Goal: Transaction & Acquisition: Purchase product/service

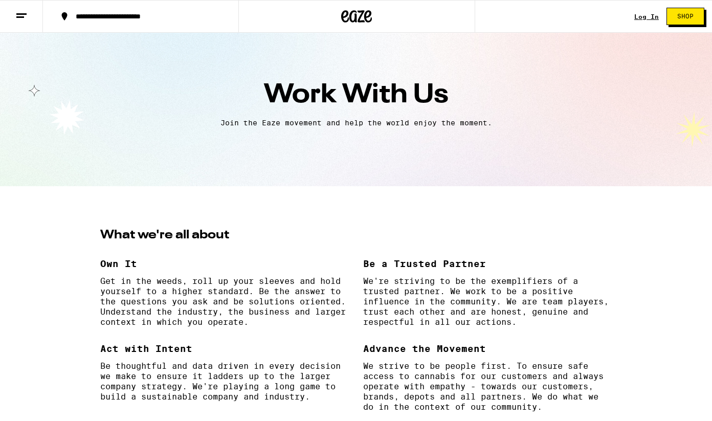
click at [640, 16] on link "Log In" at bounding box center [646, 16] width 25 height 7
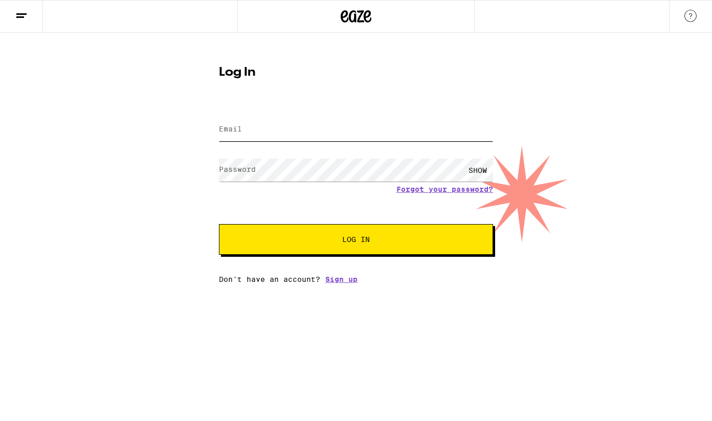
click at [301, 134] on input "Email" at bounding box center [356, 129] width 274 height 23
click at [286, 132] on input "Email" at bounding box center [356, 129] width 274 height 23
type input "[EMAIL_ADDRESS][DOMAIN_NAME]"
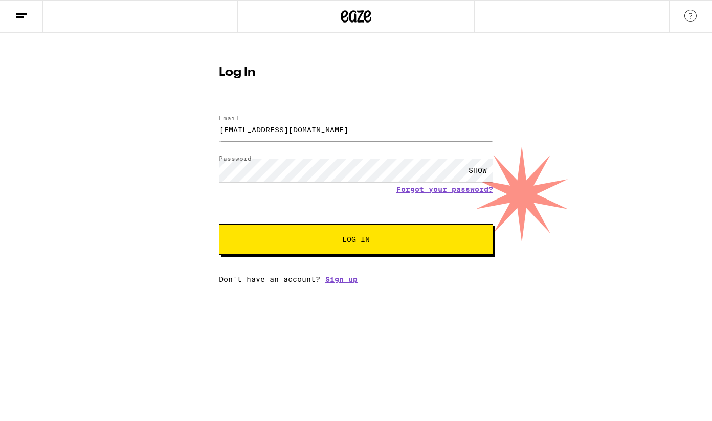
click at [356, 240] on button "Log In" at bounding box center [356, 239] width 274 height 31
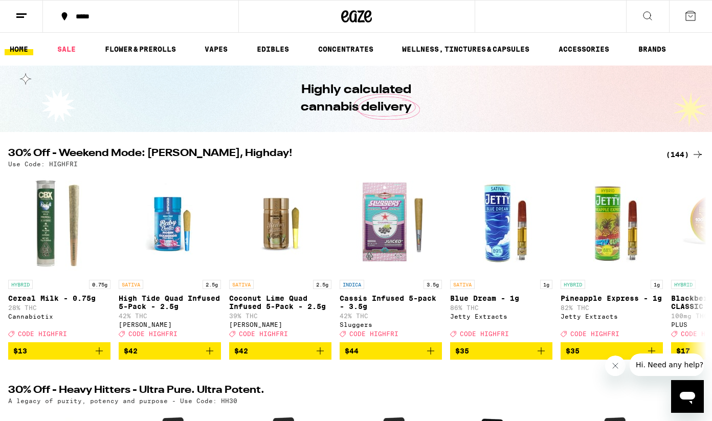
click at [101, 15] on div "*****" at bounding box center [147, 16] width 152 height 7
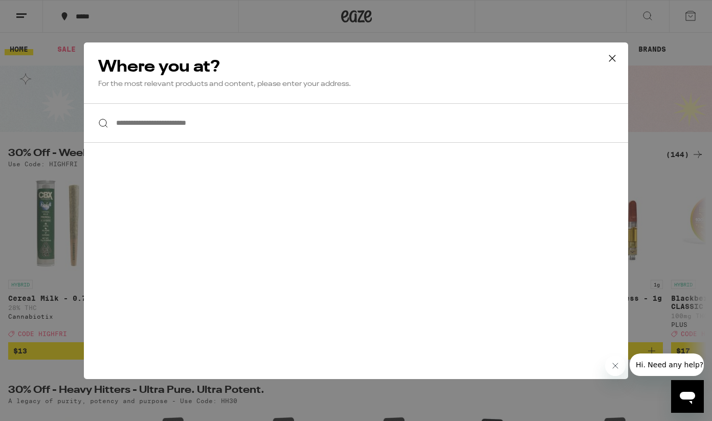
click at [609, 55] on icon at bounding box center [612, 58] width 6 height 6
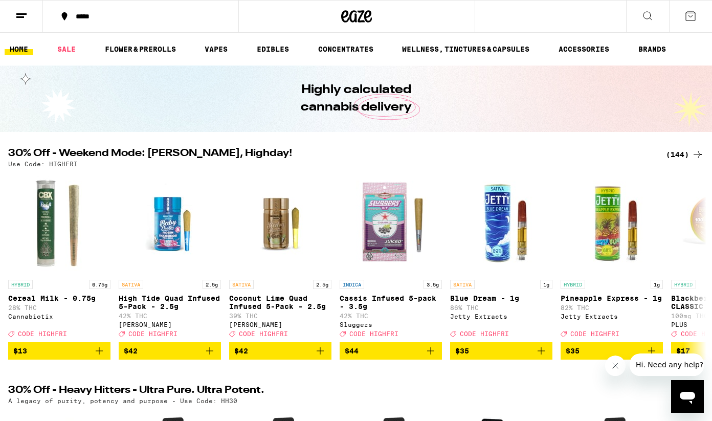
click at [29, 14] on button at bounding box center [21, 17] width 43 height 32
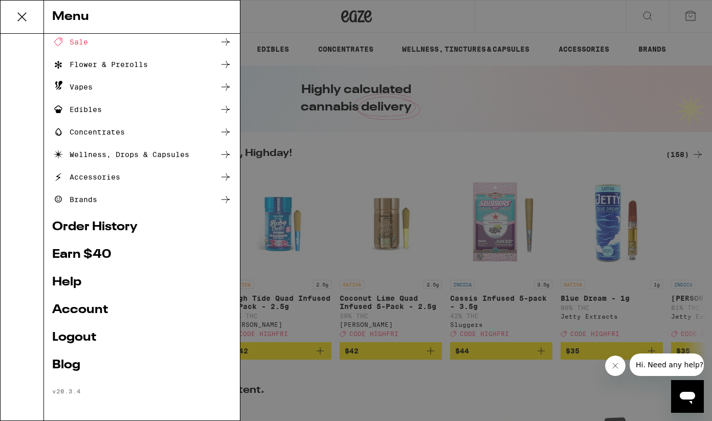
scroll to position [49, 0]
click at [98, 304] on link "Account" at bounding box center [141, 310] width 179 height 12
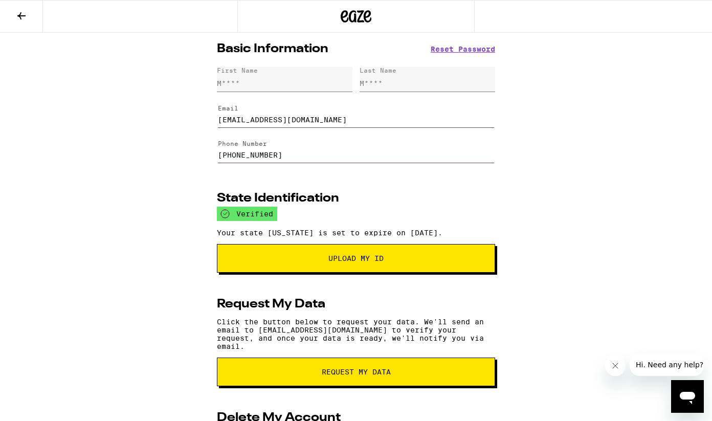
click at [13, 17] on button at bounding box center [21, 17] width 43 height 32
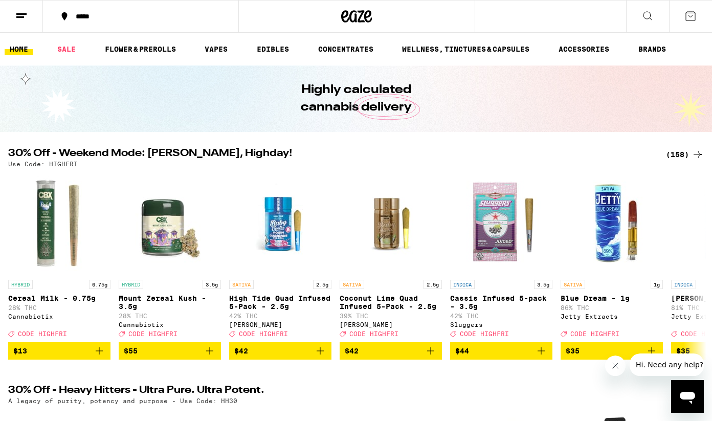
click at [92, 25] on button "*****" at bounding box center [140, 16] width 195 height 31
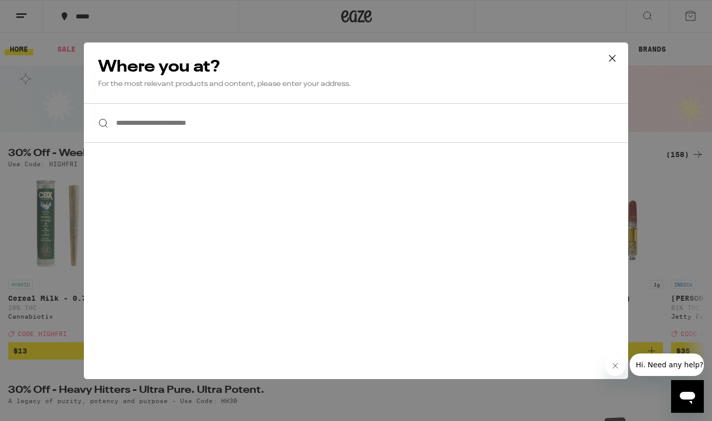
click at [93, 21] on div "**********" at bounding box center [356, 210] width 712 height 421
click at [93, 17] on div "**********" at bounding box center [356, 210] width 712 height 421
click at [89, 16] on div "**********" at bounding box center [356, 210] width 712 height 421
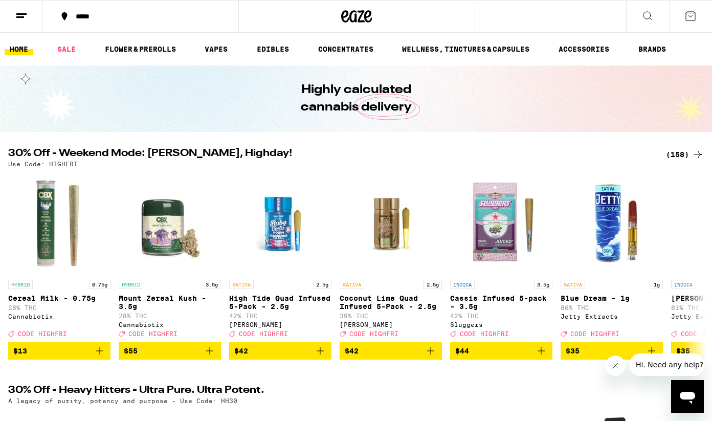
click at [89, 16] on div "**********" at bounding box center [356, 210] width 712 height 421
click at [81, 13] on div "*****" at bounding box center [147, 16] width 152 height 7
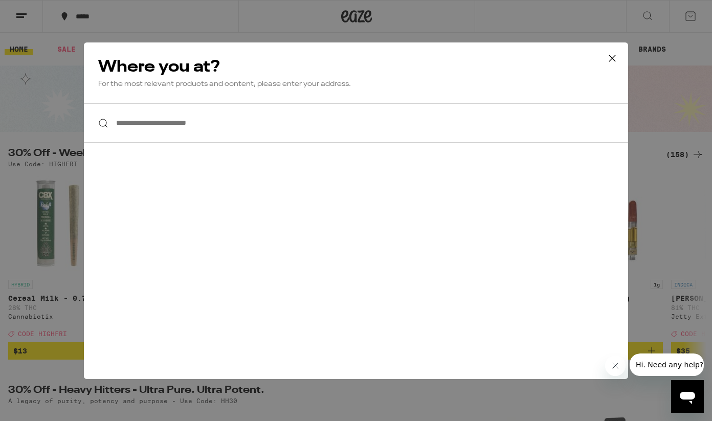
click at [209, 119] on input "**********" at bounding box center [356, 122] width 544 height 39
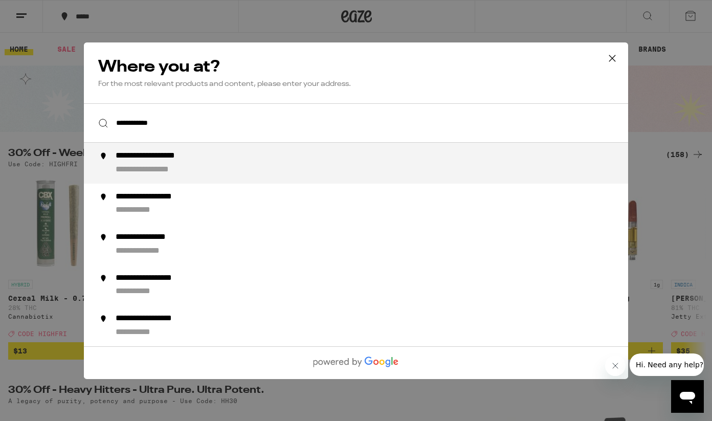
click at [267, 166] on div "**********" at bounding box center [377, 163] width 522 height 25
type input "**********"
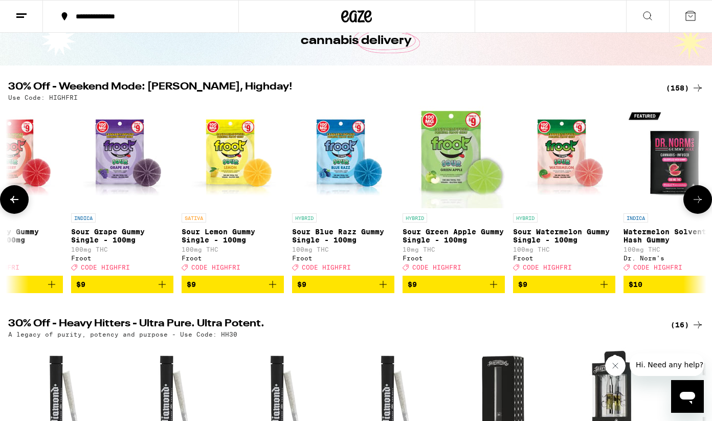
scroll to position [0, 2034]
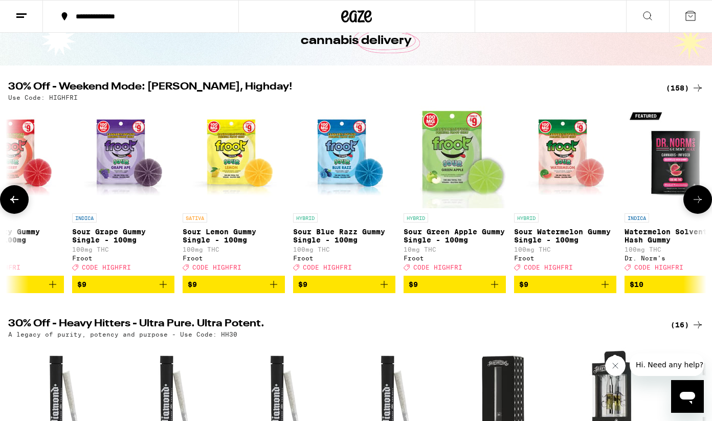
click at [166, 288] on icon "Add to bag" at bounding box center [163, 284] width 7 height 7
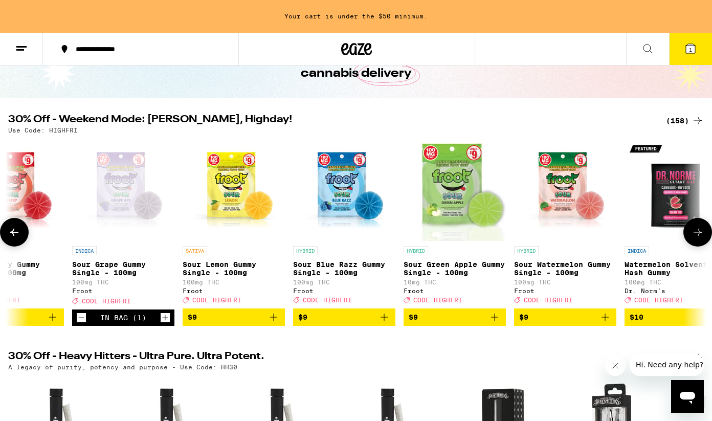
click at [163, 321] on icon "Increment" at bounding box center [165, 317] width 9 height 12
click at [684, 47] on icon at bounding box center [690, 48] width 12 height 12
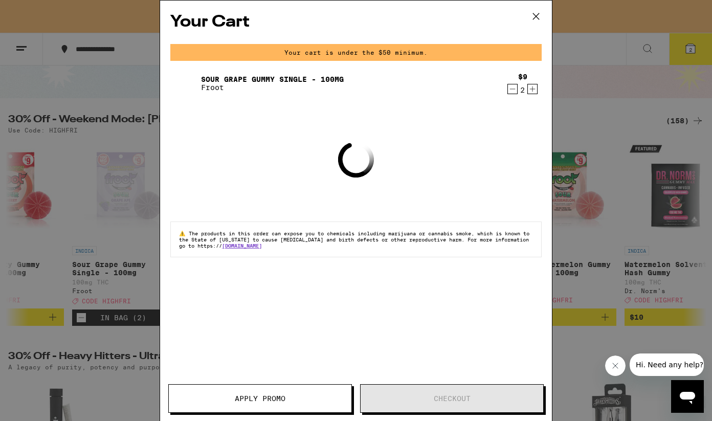
click at [258, 392] on button "Apply Promo" at bounding box center [260, 398] width 184 height 29
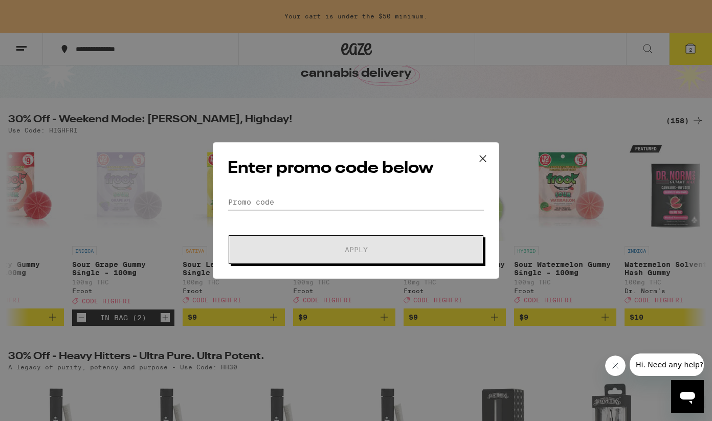
click at [257, 197] on input "Promo Code" at bounding box center [356, 201] width 257 height 15
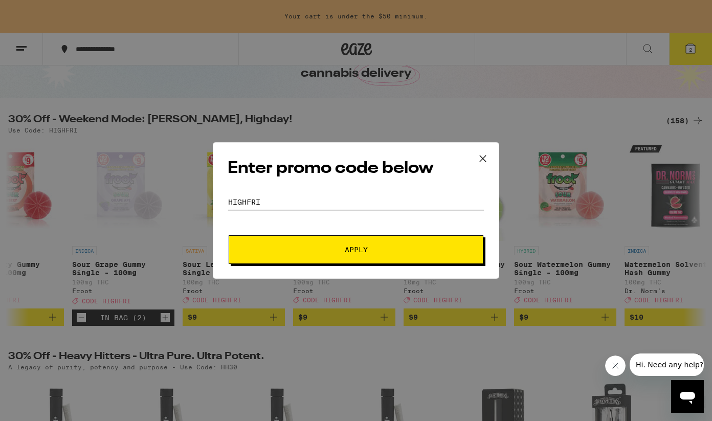
type input "HIGHFRI"
click at [330, 254] on button "Apply" at bounding box center [356, 249] width 255 height 29
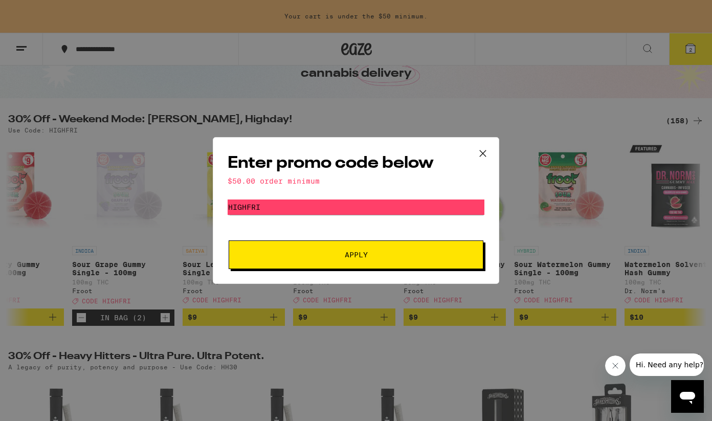
click at [484, 148] on icon at bounding box center [482, 153] width 15 height 15
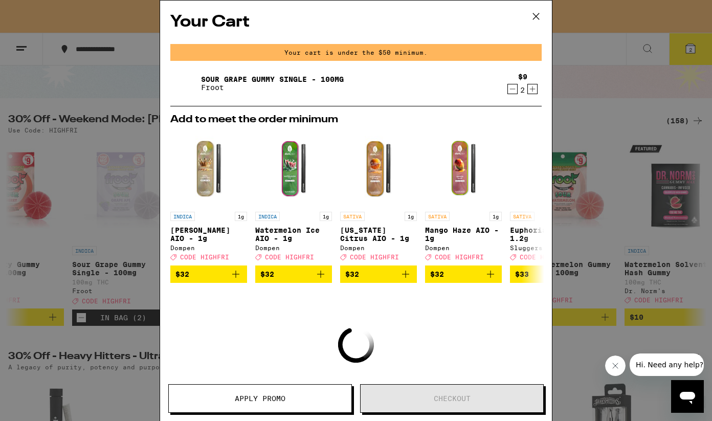
click at [540, 16] on icon at bounding box center [535, 16] width 15 height 15
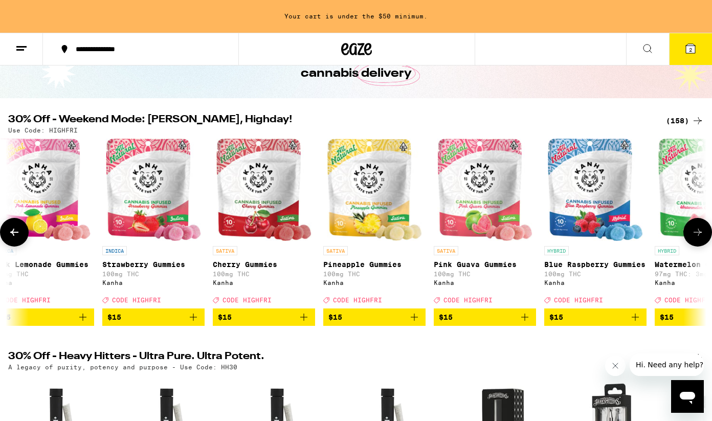
scroll to position [0, 5816]
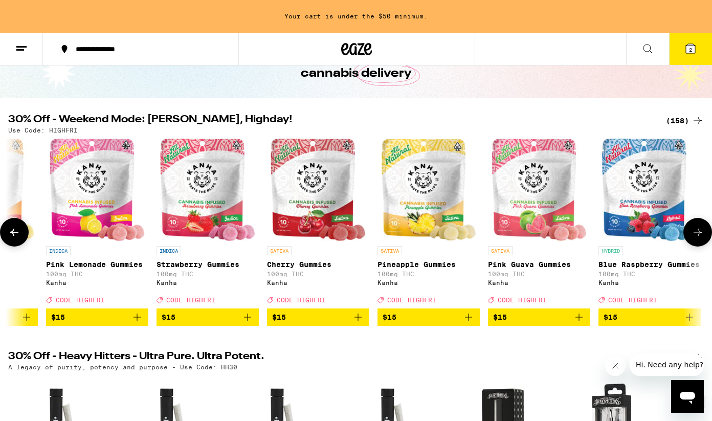
click at [644, 323] on span "$15" at bounding box center [649, 317] width 92 height 12
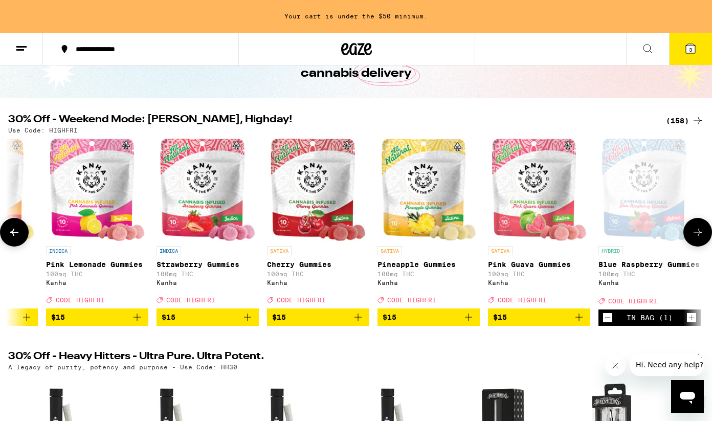
click at [694, 324] on icon "Increment" at bounding box center [691, 317] width 9 height 12
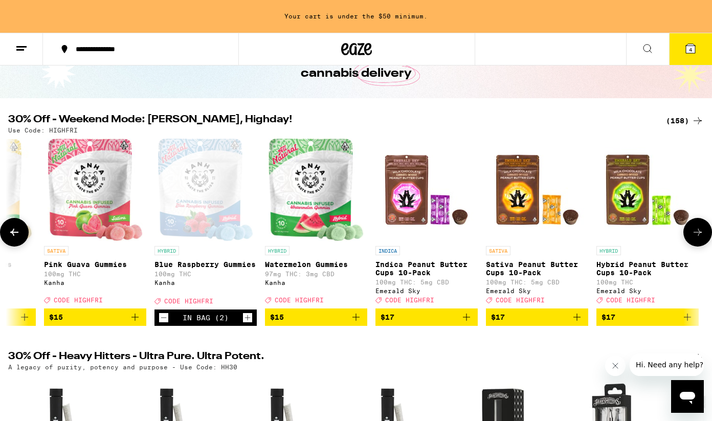
scroll to position [0, 6270]
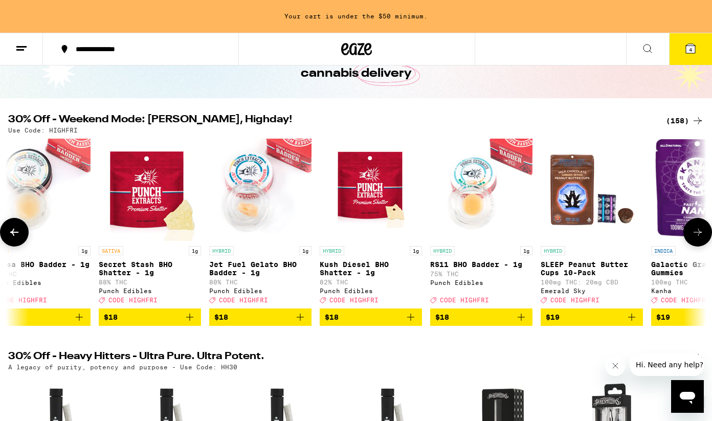
scroll to position [0, 8522]
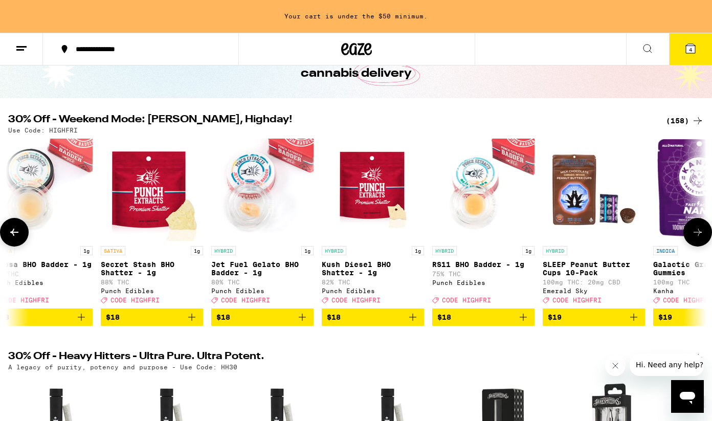
click at [380, 179] on img "Open page for Kush Diesel BHO Shatter - 1g from Punch Edibles" at bounding box center [373, 190] width 102 height 102
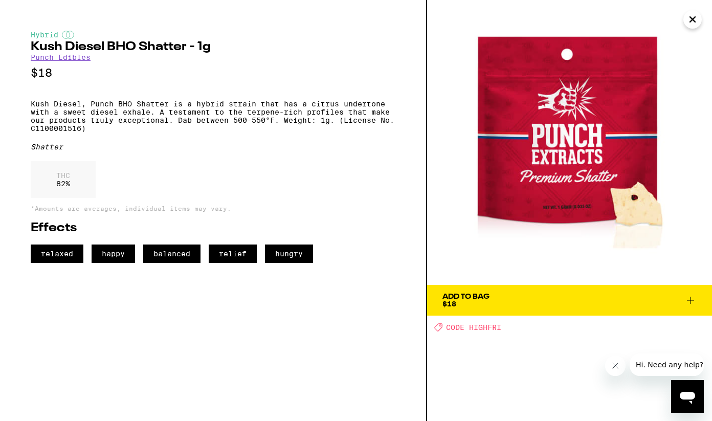
click at [557, 304] on span "Add To Bag $18" at bounding box center [569, 300] width 254 height 14
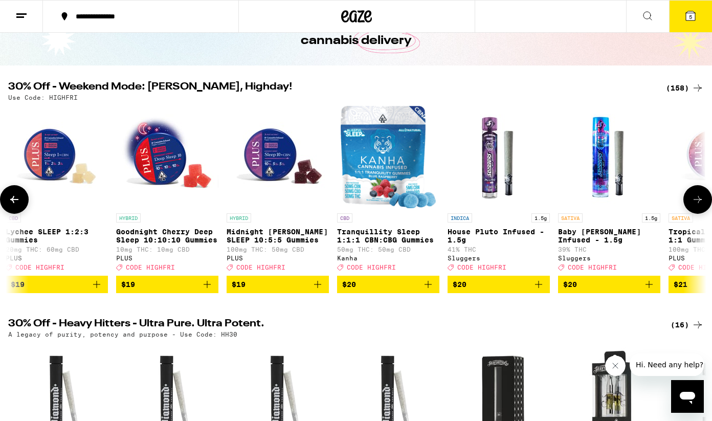
scroll to position [0, 9942]
click at [429, 290] on icon "Add to bag" at bounding box center [428, 284] width 12 height 12
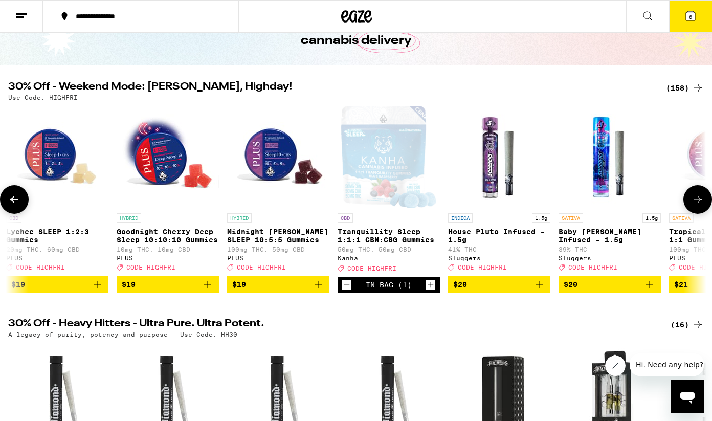
click at [429, 291] on icon "Increment" at bounding box center [430, 285] width 9 height 12
click at [416, 337] on div "A legacy of purity, potency and purpose - Use Code: HH30" at bounding box center [355, 334] width 695 height 7
click at [409, 243] on p "Tranquillity Sleep 1:1:1 CBN:CBG Gummies" at bounding box center [388, 236] width 102 height 16
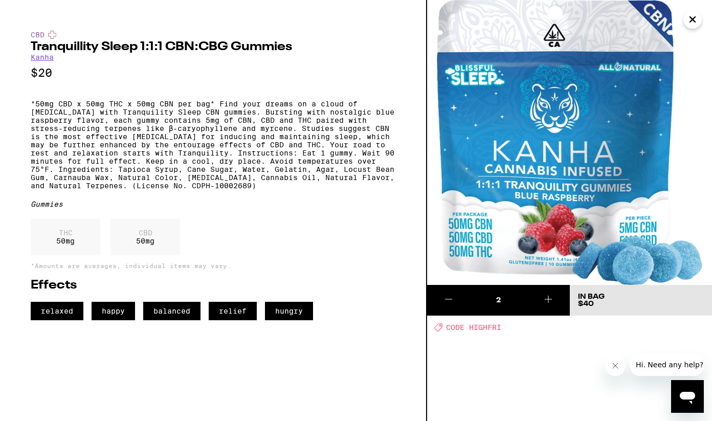
click at [696, 20] on icon "Close" at bounding box center [692, 19] width 12 height 15
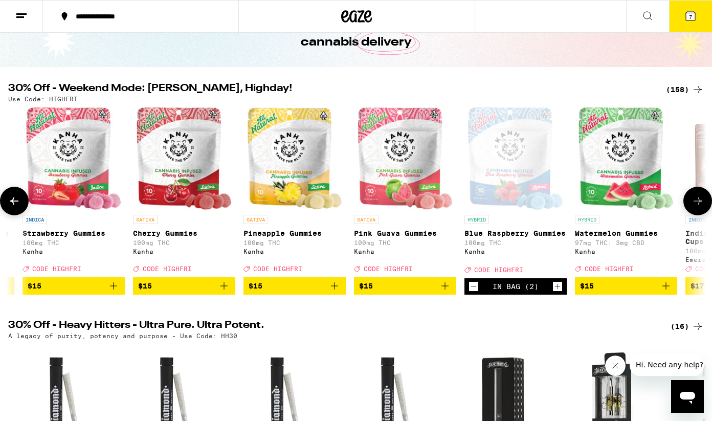
scroll to position [0, 5949]
click at [521, 182] on div "Open page for Blue Raspberry Gummies from Kanha" at bounding box center [516, 158] width 96 height 102
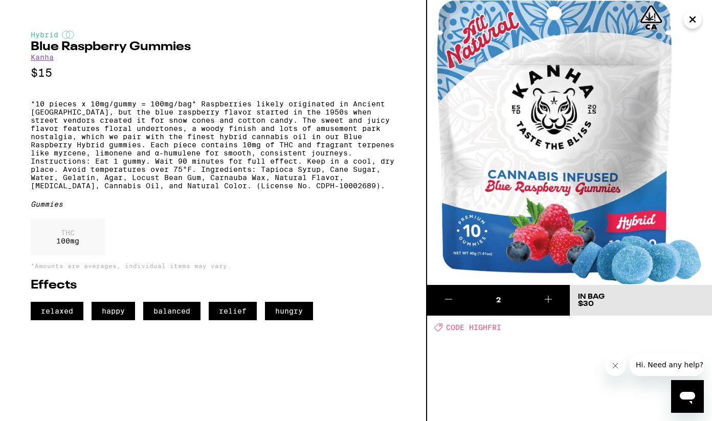
click at [521, 182] on img at bounding box center [569, 142] width 285 height 285
click at [448, 298] on icon at bounding box center [448, 299] width 12 height 12
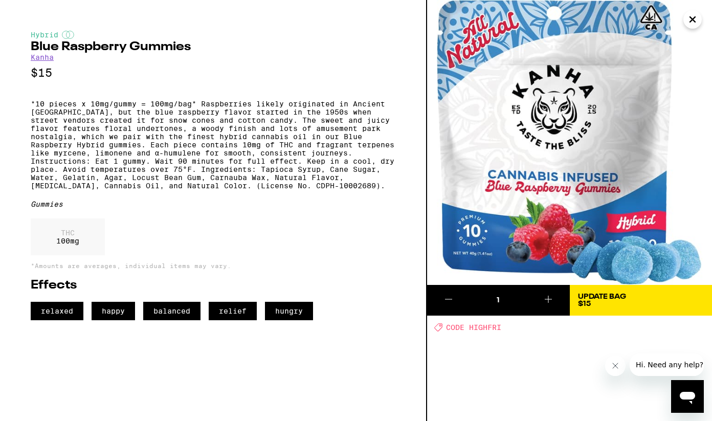
click at [448, 298] on icon at bounding box center [448, 299] width 12 height 12
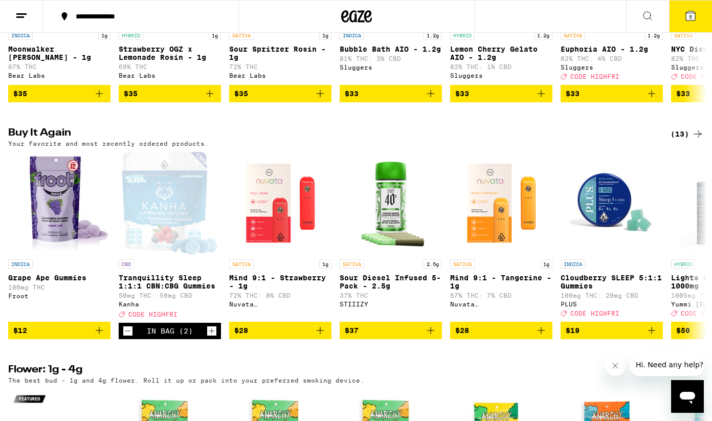
scroll to position [966, 0]
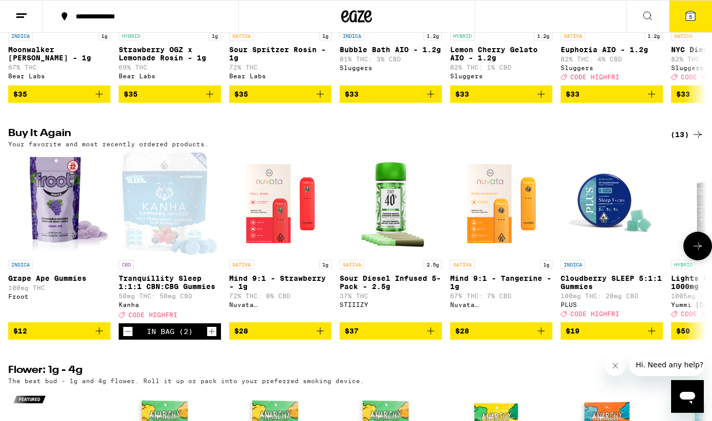
click at [99, 337] on icon "Add to bag" at bounding box center [99, 331] width 12 height 12
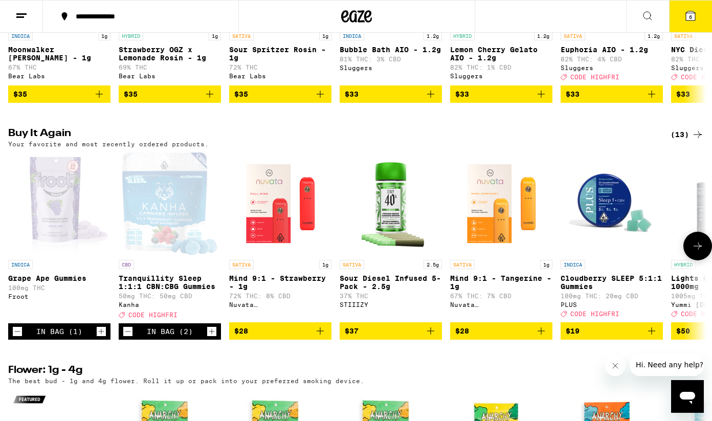
click at [99, 337] on icon "Increment" at bounding box center [101, 331] width 9 height 12
click at [323, 334] on icon "Add to bag" at bounding box center [319, 330] width 7 height 7
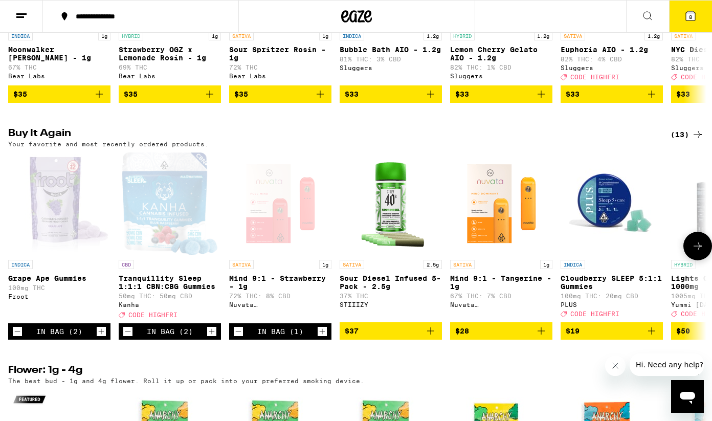
click at [323, 334] on icon "Increment" at bounding box center [323, 332] width 6 height 6
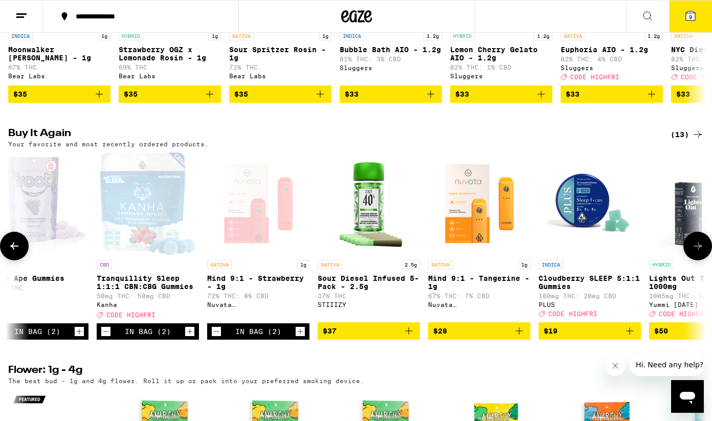
scroll to position [0, 23]
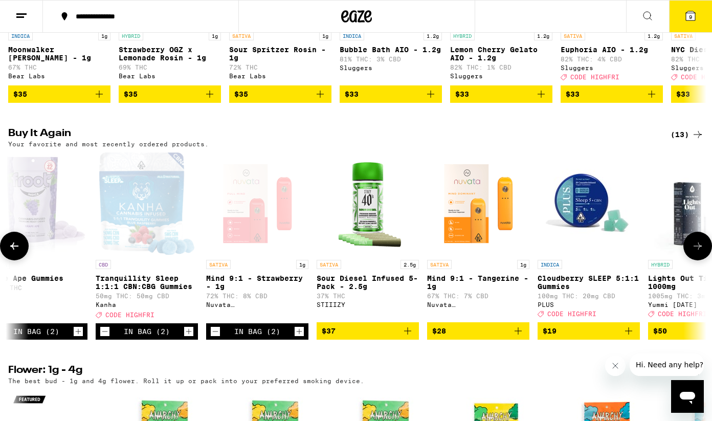
click at [407, 337] on icon "Add to bag" at bounding box center [407, 331] width 12 height 12
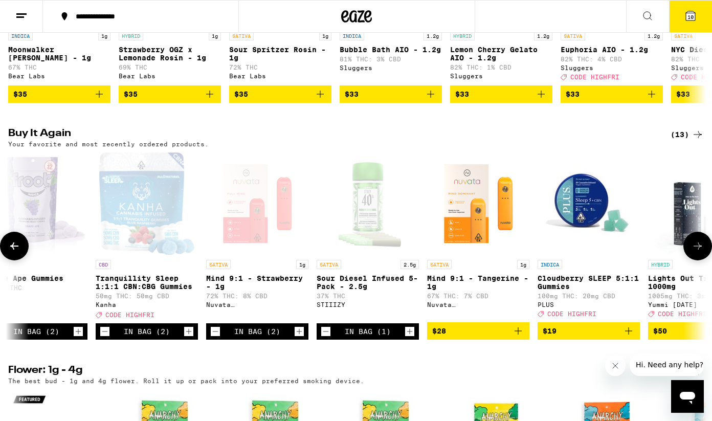
click at [407, 337] on icon "Increment" at bounding box center [409, 331] width 9 height 12
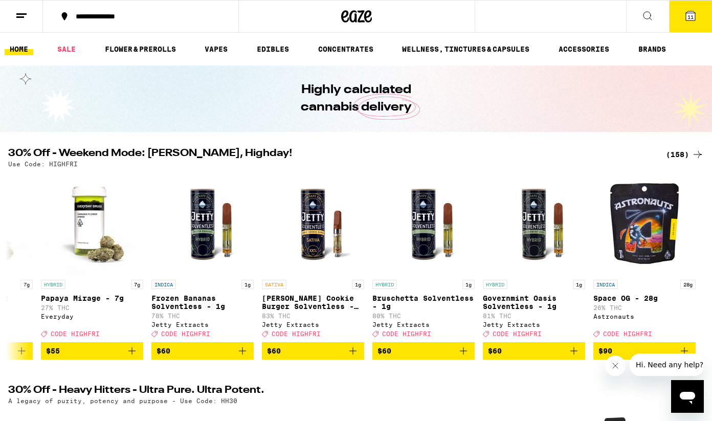
scroll to position [0, 0]
click at [219, 49] on link "VAPES" at bounding box center [215, 49] width 33 height 12
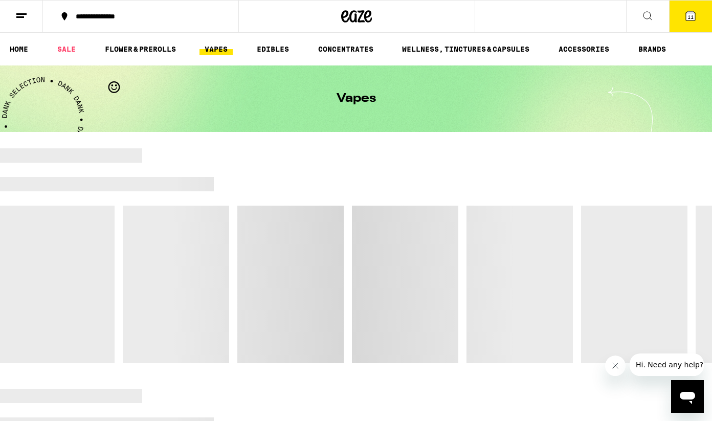
click at [218, 49] on link "VAPES" at bounding box center [215, 49] width 33 height 12
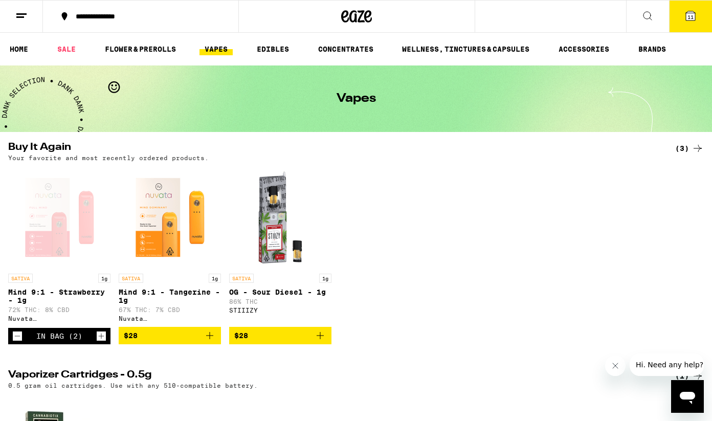
click at [641, 17] on icon at bounding box center [647, 16] width 12 height 12
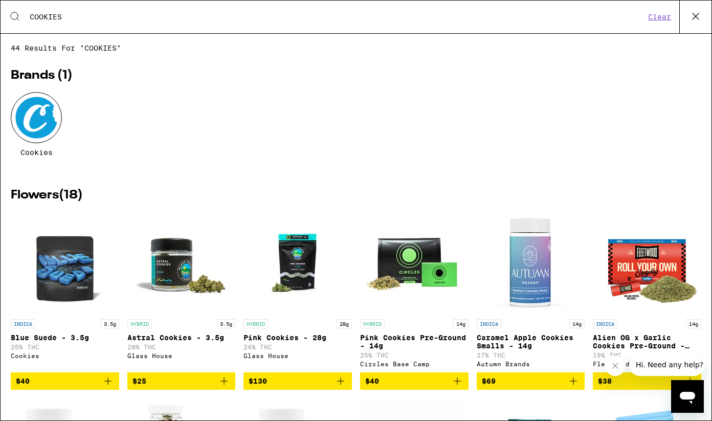
type input "COOKIES"
click at [38, 114] on div at bounding box center [36, 117] width 51 height 51
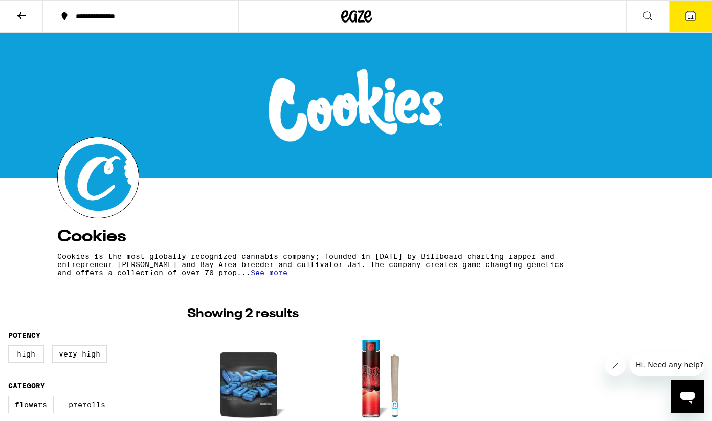
click at [21, 20] on icon at bounding box center [21, 16] width 12 height 12
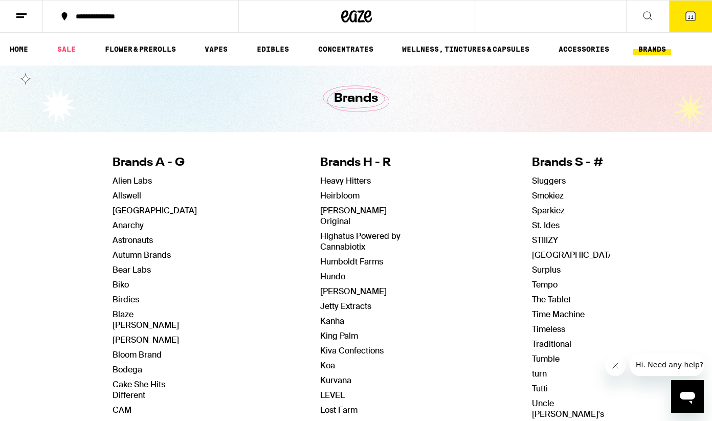
click at [20, 17] on line at bounding box center [20, 17] width 8 height 0
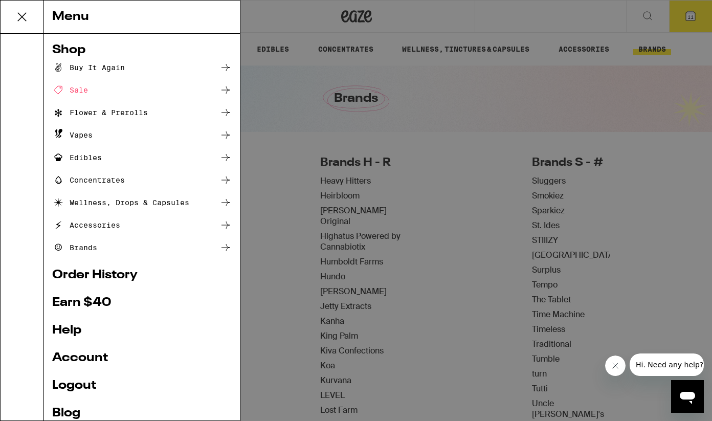
click at [95, 276] on link "Order History" at bounding box center [141, 275] width 179 height 12
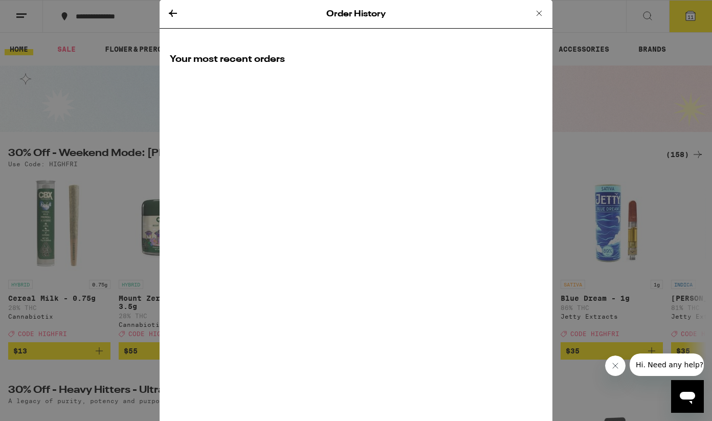
click at [539, 13] on icon at bounding box center [538, 13] width 5 height 5
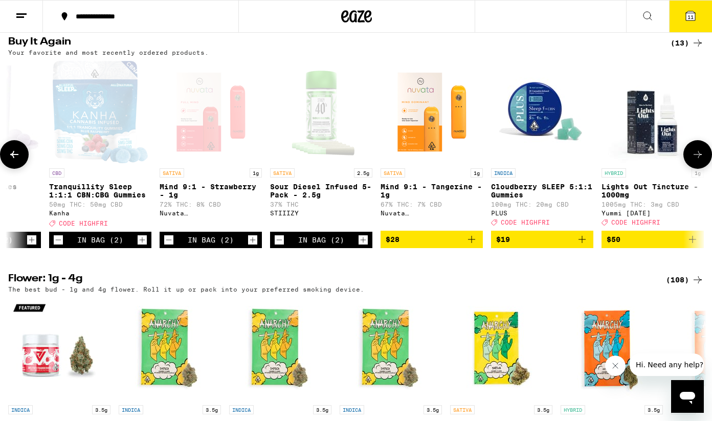
scroll to position [0, 68]
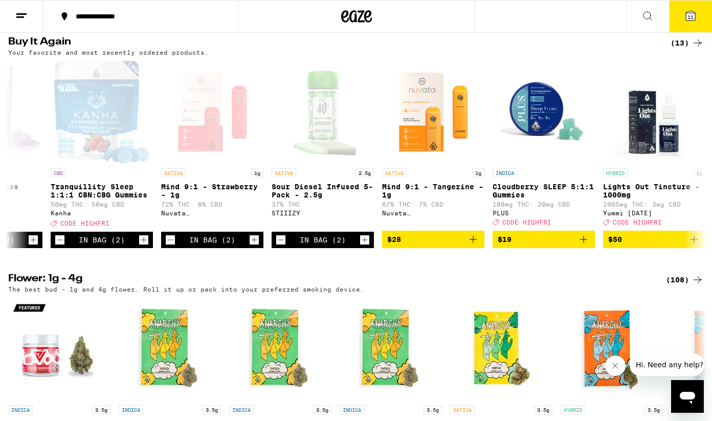
click at [681, 49] on div "(13)" at bounding box center [686, 43] width 33 height 12
click at [696, 49] on icon at bounding box center [697, 43] width 12 height 12
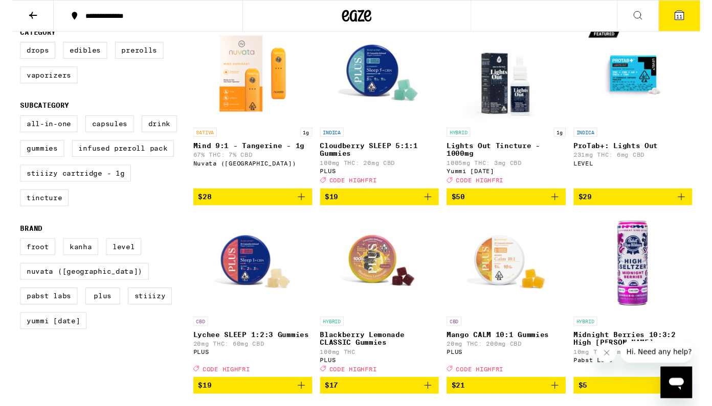
scroll to position [4, 0]
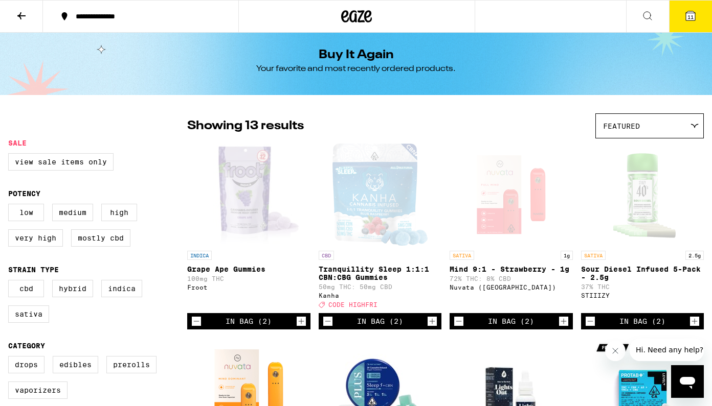
click at [644, 14] on icon at bounding box center [647, 16] width 12 height 12
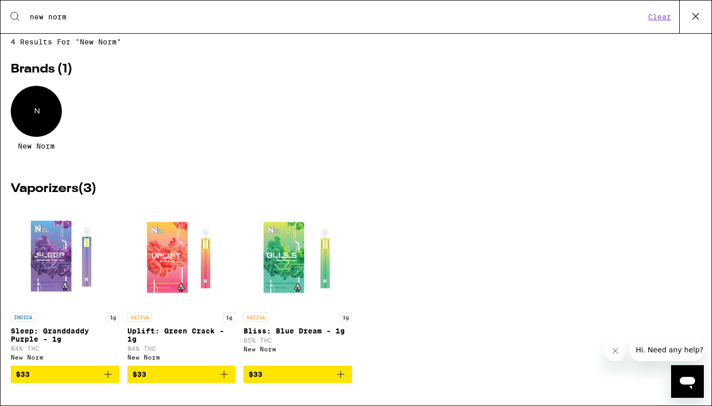
scroll to position [13, 0]
type input "new norm"
click at [41, 99] on div "N" at bounding box center [36, 111] width 51 height 51
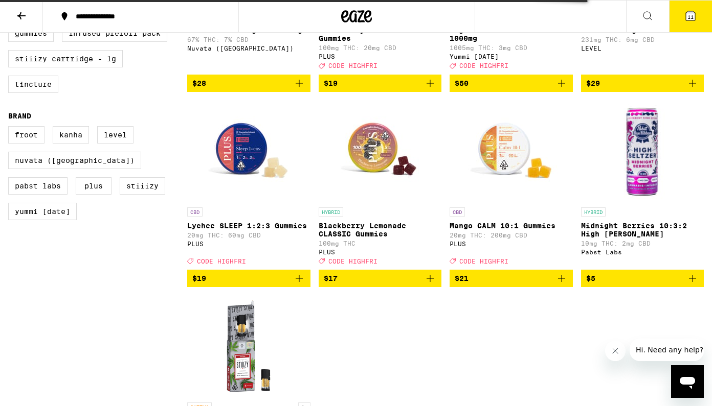
scroll to position [623, 0]
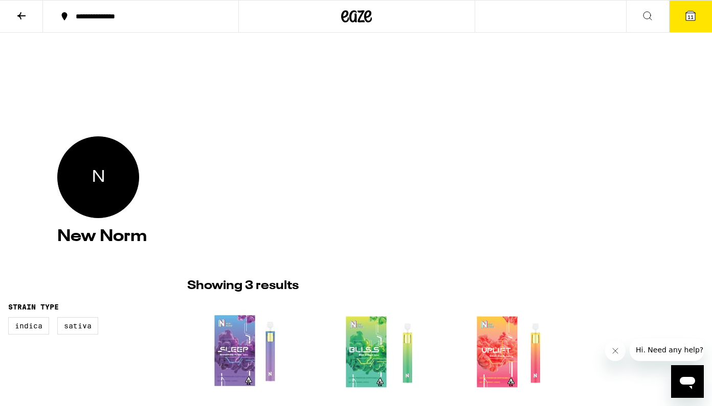
click at [695, 16] on icon at bounding box center [690, 15] width 9 height 9
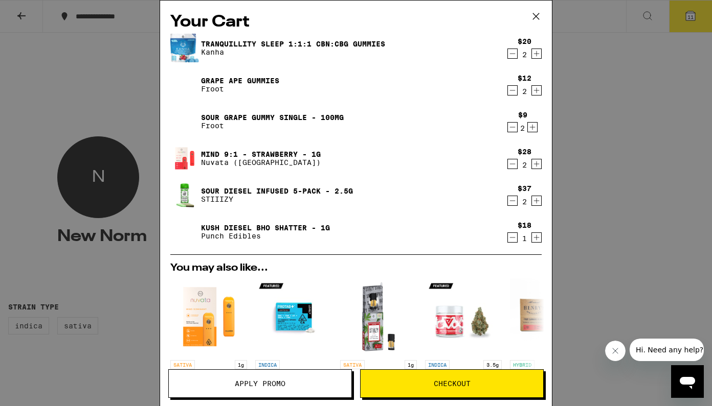
click at [511, 54] on icon "Decrement" at bounding box center [512, 54] width 9 height 12
click at [511, 91] on icon "Decrement" at bounding box center [512, 90] width 9 height 12
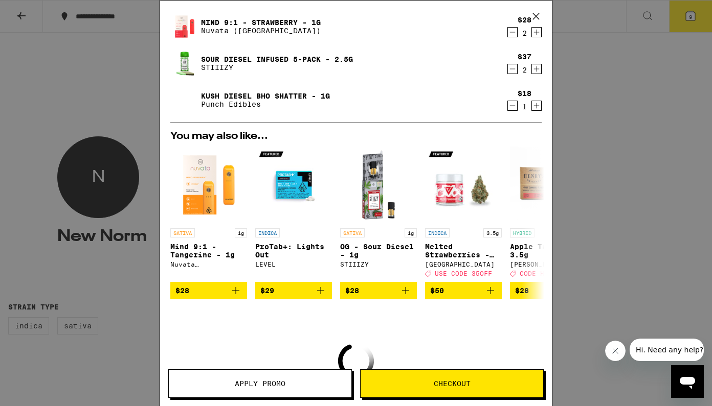
scroll to position [133, 0]
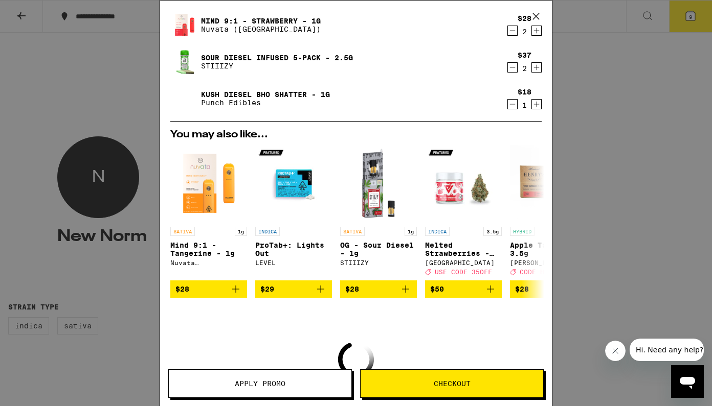
click at [280, 380] on span "Apply Promo" at bounding box center [260, 383] width 51 height 7
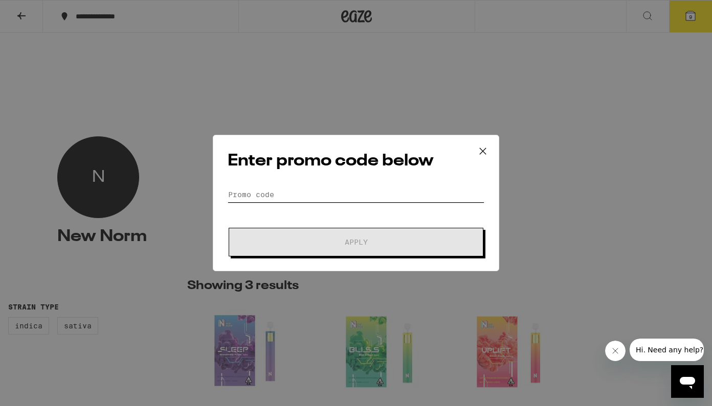
click at [279, 188] on input "Promo Code" at bounding box center [356, 194] width 257 height 15
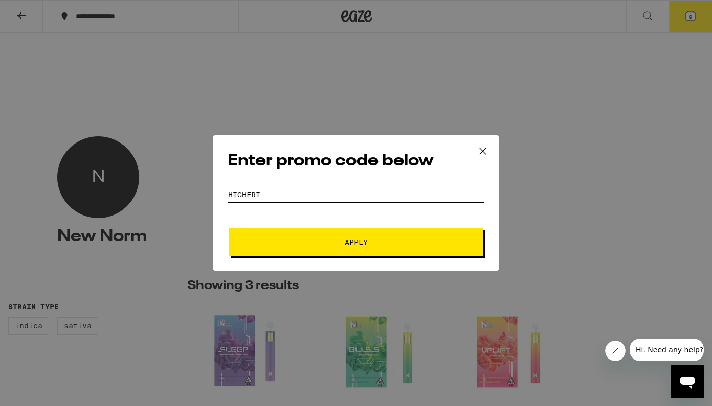
type input "highfri"
click at [339, 242] on span "Apply" at bounding box center [356, 242] width 184 height 7
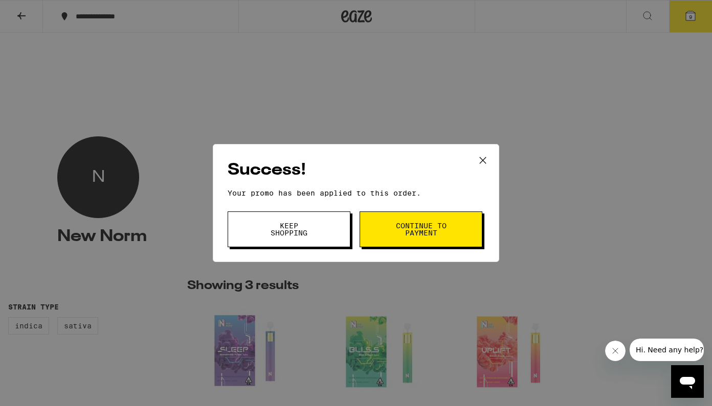
click at [289, 235] on span "Keep Shopping" at bounding box center [289, 229] width 52 height 14
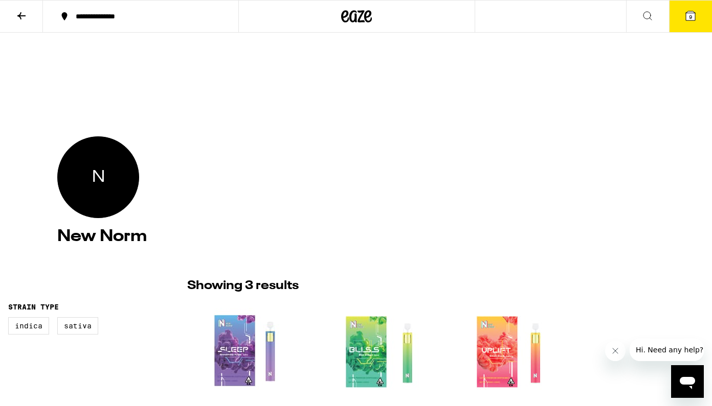
click at [695, 10] on icon at bounding box center [690, 16] width 12 height 12
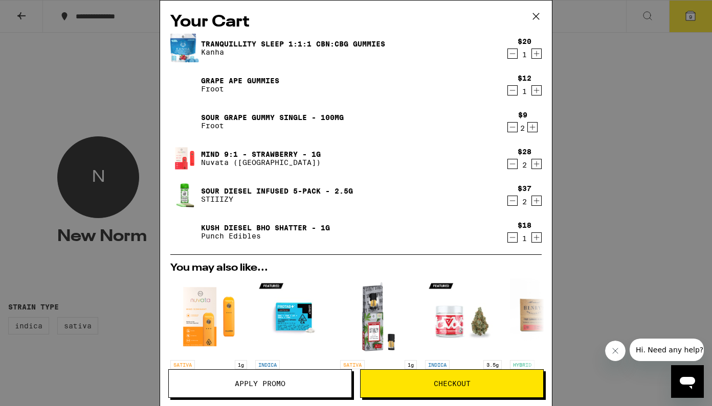
click at [324, 117] on link "Sour Grape Gummy Single - 100mg" at bounding box center [272, 118] width 143 height 8
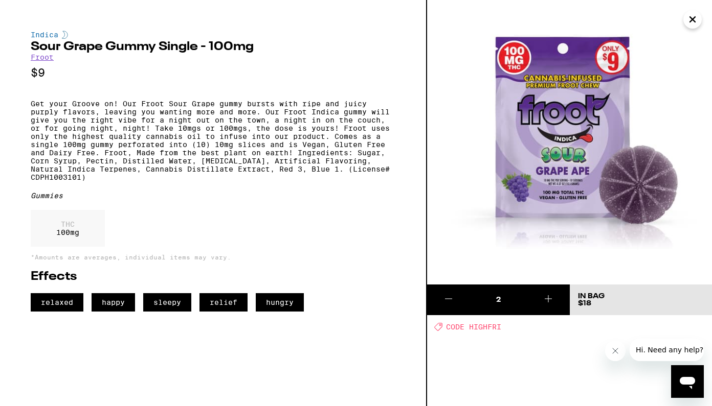
click at [49, 59] on link "Froot" at bounding box center [42, 57] width 23 height 8
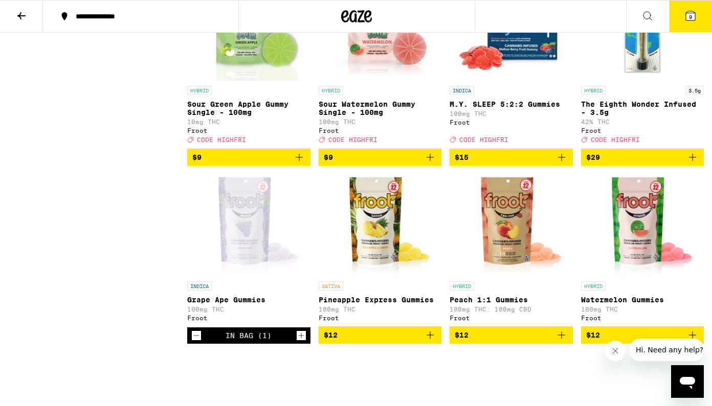
scroll to position [515, 0]
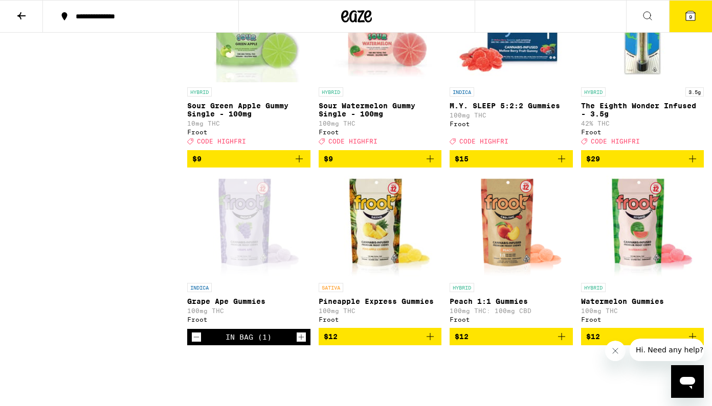
click at [259, 242] on div "Open page for Grape Ape Gummies from Froot" at bounding box center [248, 227] width 105 height 102
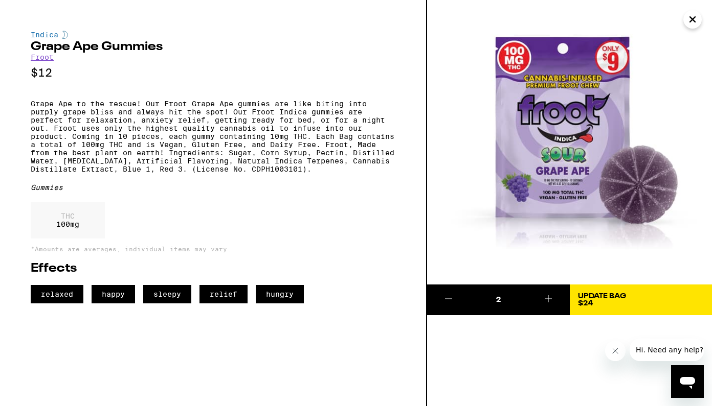
click at [691, 18] on icon "Close" at bounding box center [692, 19] width 5 height 5
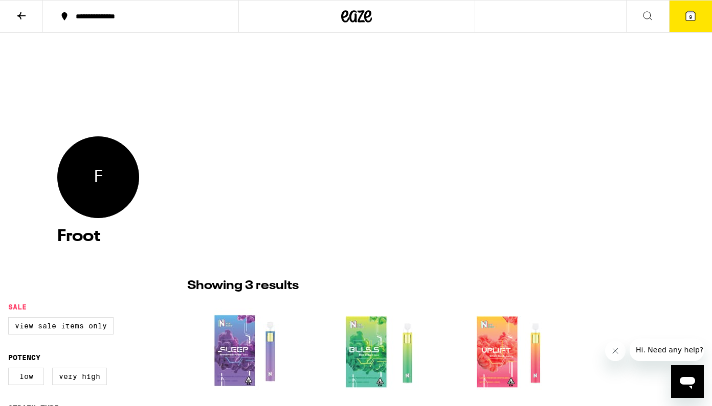
click at [692, 24] on button "9" at bounding box center [690, 17] width 43 height 32
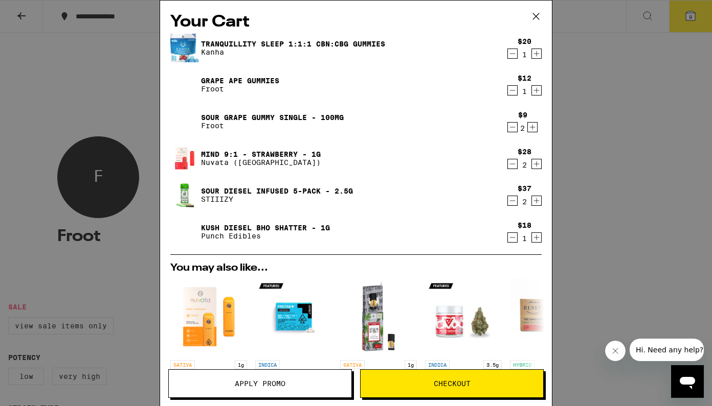
click at [511, 128] on icon "Decrement" at bounding box center [512, 127] width 9 height 12
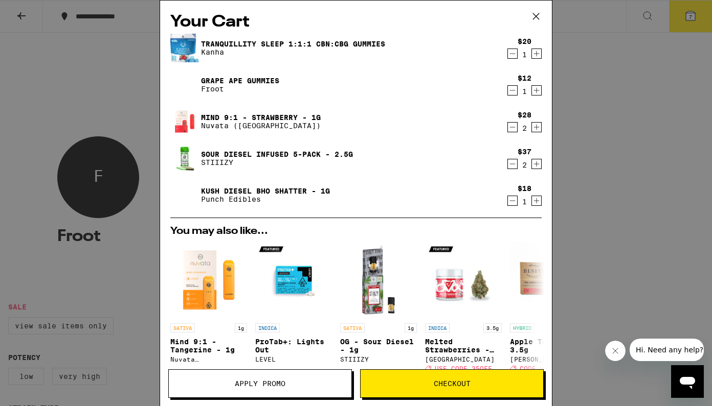
click at [536, 17] on icon at bounding box center [536, 16] width 6 height 6
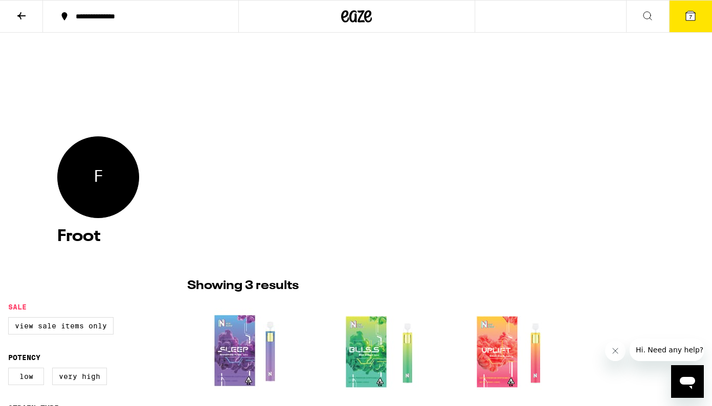
click at [649, 13] on icon at bounding box center [647, 16] width 12 height 12
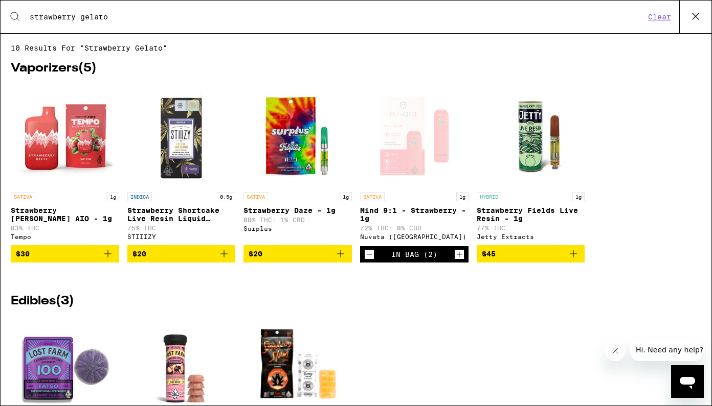
type input "strawberry gelato"
click at [668, 19] on button "Clear" at bounding box center [659, 16] width 29 height 9
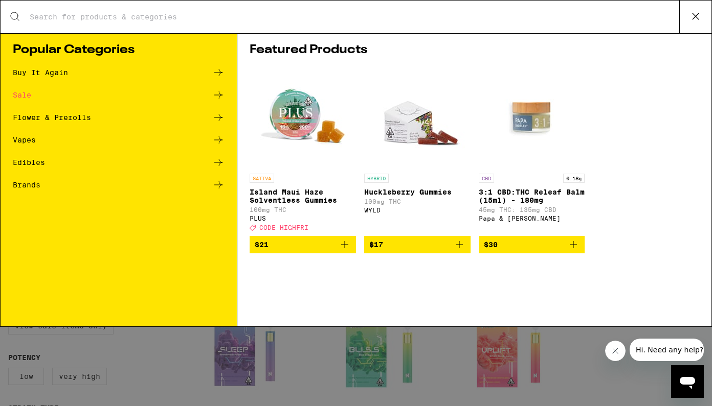
click at [322, 15] on input "Search for Products" at bounding box center [354, 16] width 650 height 9
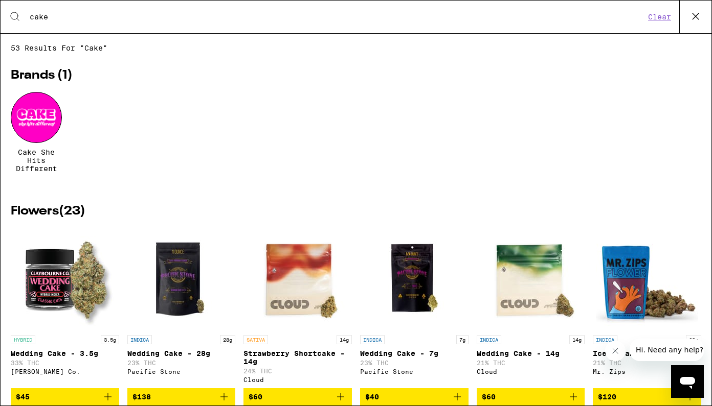
type input "cake"
click at [36, 162] on span "Cake She Hits Different" at bounding box center [36, 160] width 51 height 25
click at [37, 129] on div at bounding box center [36, 117] width 51 height 51
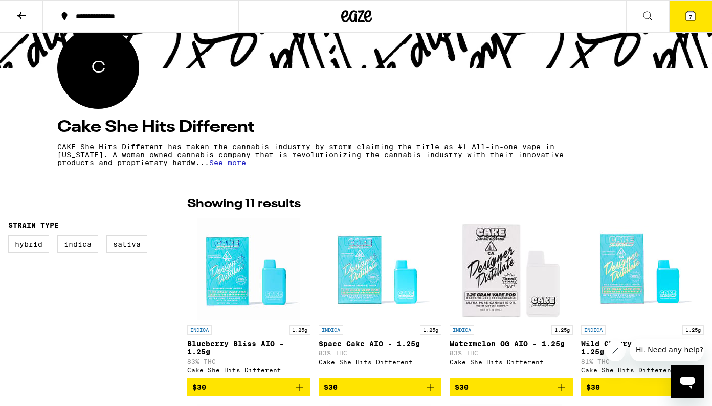
scroll to position [105, 0]
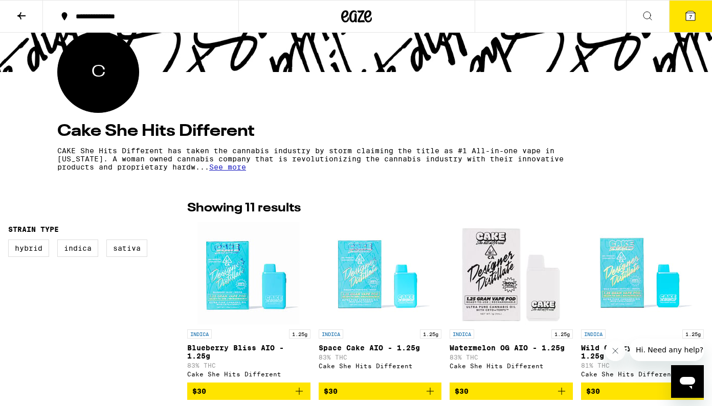
click at [246, 169] on span "See more" at bounding box center [227, 167] width 37 height 8
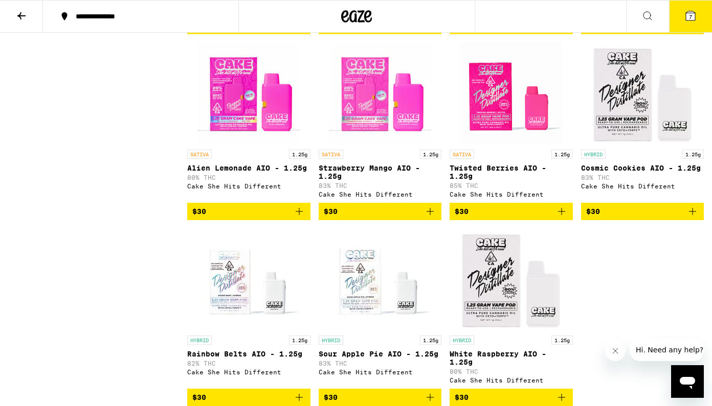
scroll to position [469, 0]
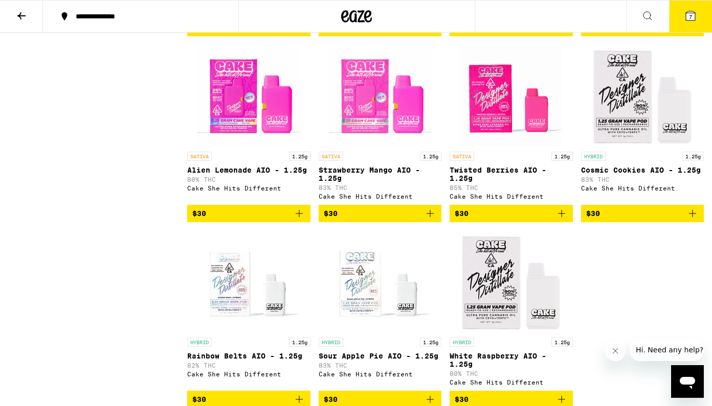
click at [324, 246] on link "HYBRID 1.25g Sour Apple Pie AIO - 1.25g 83% THC Cake She Hits Different" at bounding box center [380, 311] width 123 height 161
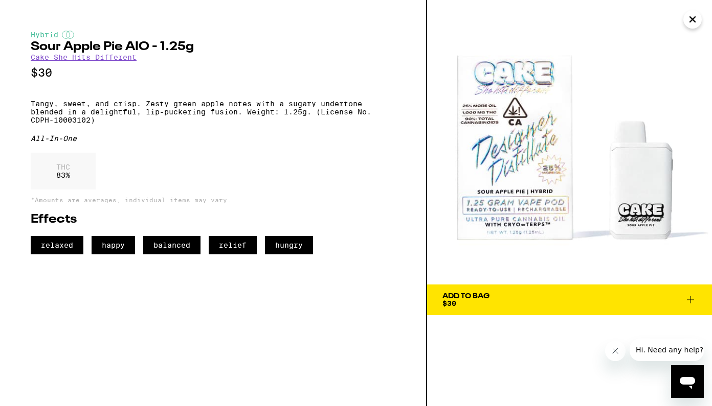
click at [692, 18] on icon "Close" at bounding box center [692, 19] width 12 height 15
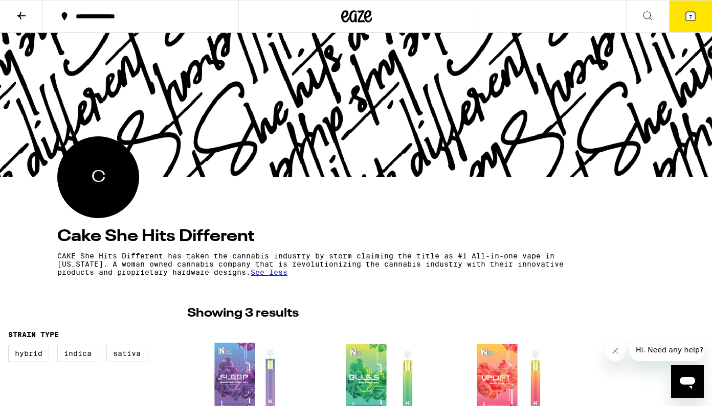
click at [329, 284] on div "C Cake She Hits Different CAKE She Hits Different has taken the cannabis indust…" at bounding box center [356, 410] width 712 height 755
click at [329, 280] on div "C Cake She Hits Different CAKE She Hits Different has taken the cannabis indust…" at bounding box center [356, 410] width 712 height 755
click at [129, 183] on div "C" at bounding box center [98, 178] width 82 height 82
click at [93, 183] on span "C" at bounding box center [99, 177] width 14 height 22
click at [266, 237] on h4 "Cake She Hits Different" at bounding box center [355, 237] width 597 height 16
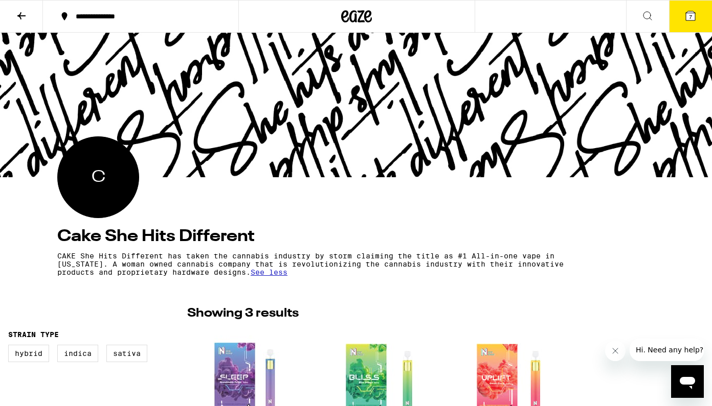
click at [287, 275] on span "See less" at bounding box center [269, 272] width 37 height 8
click at [246, 277] on span "See more" at bounding box center [227, 272] width 37 height 8
click at [29, 17] on button at bounding box center [21, 17] width 43 height 32
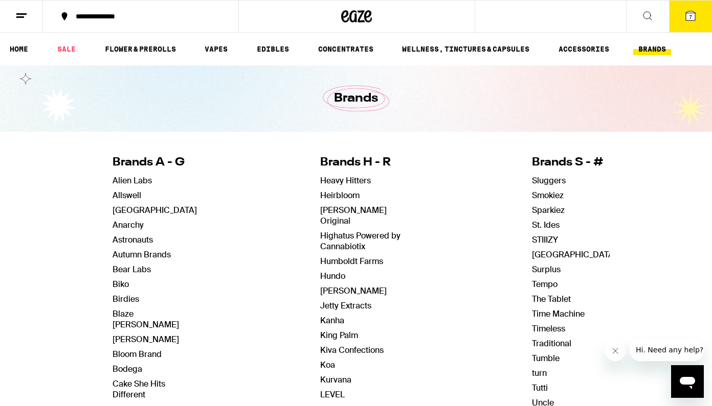
click at [220, 128] on div "Brands" at bounding box center [356, 98] width 393 height 66
click at [648, 13] on icon at bounding box center [647, 16] width 12 height 12
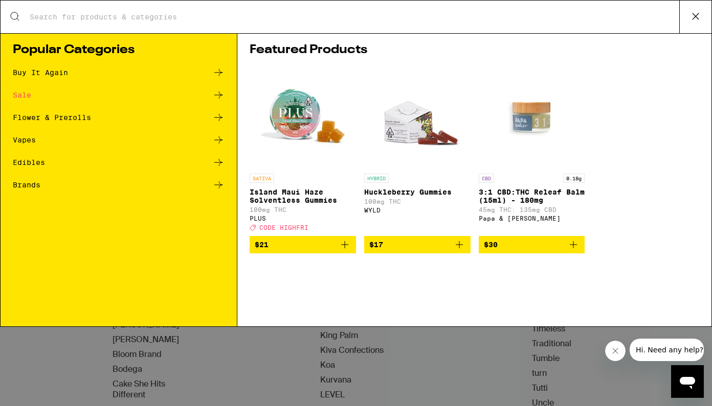
scroll to position [0, 0]
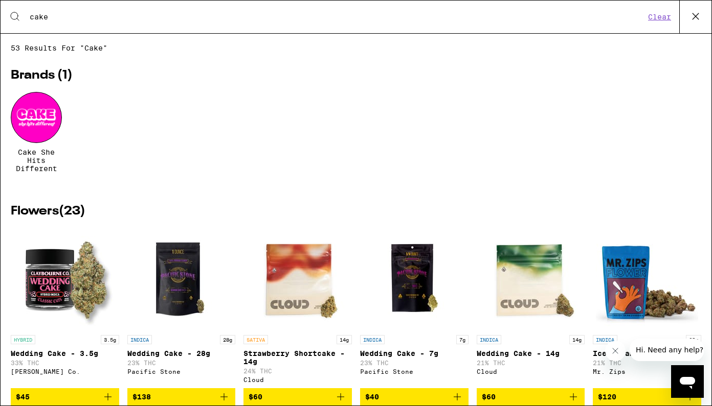
type input "cake"
click at [54, 109] on div at bounding box center [36, 117] width 51 height 51
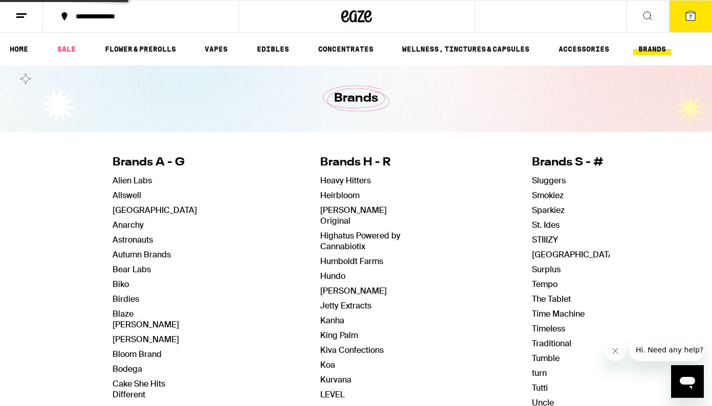
click at [54, 109] on div "Search for Products cake Clear 53 results for "cake" Brands ( 1 ) Cake She Hits…" at bounding box center [356, 203] width 712 height 406
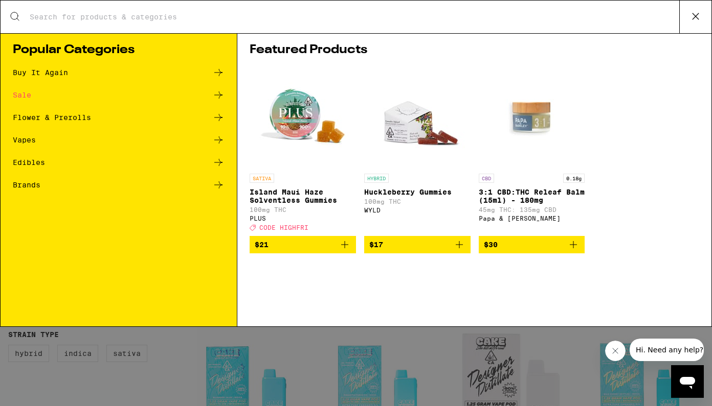
click at [698, 10] on icon at bounding box center [695, 16] width 15 height 15
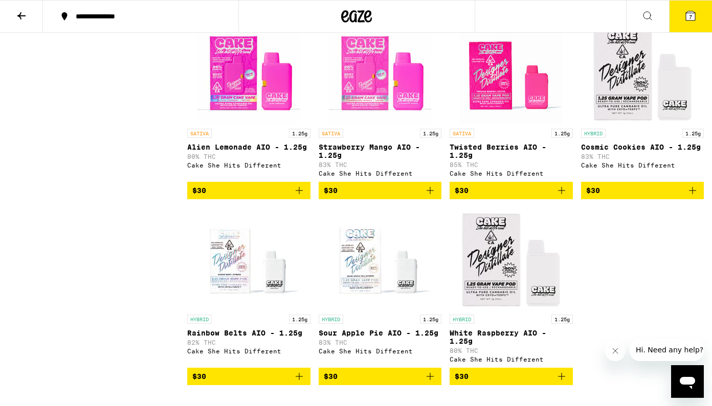
scroll to position [492, 0]
click at [377, 150] on p "Strawberry Mango AIO - 1.25g" at bounding box center [380, 151] width 123 height 16
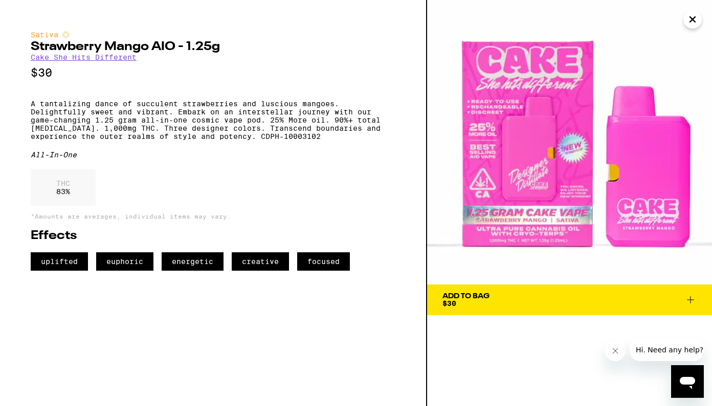
click at [636, 1] on img at bounding box center [569, 142] width 285 height 285
click at [689, 18] on icon "Close" at bounding box center [692, 19] width 12 height 15
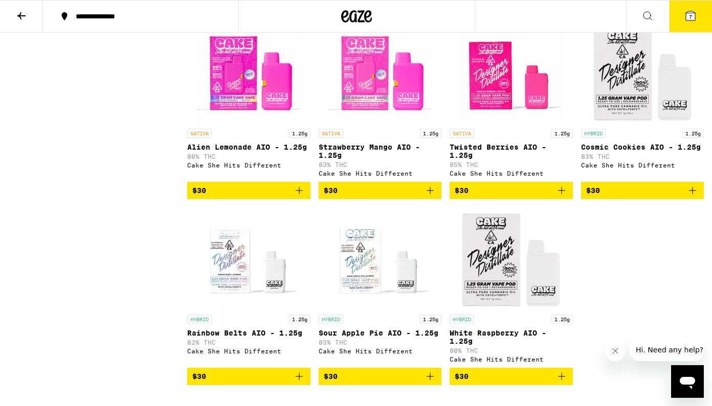
click at [704, 18] on button "7" at bounding box center [690, 17] width 43 height 32
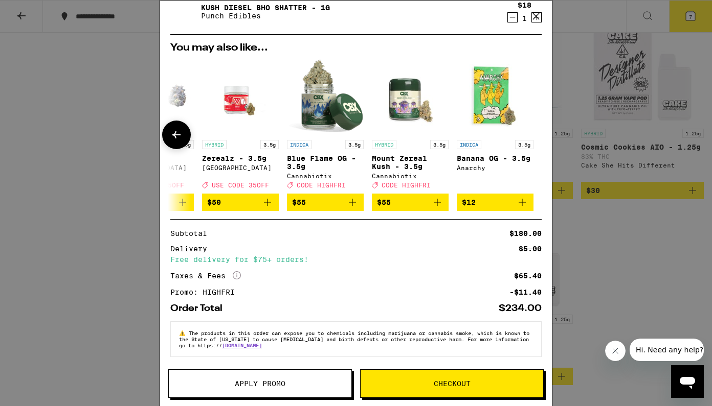
scroll to position [0, 478]
click at [532, 18] on icon at bounding box center [535, 16] width 15 height 15
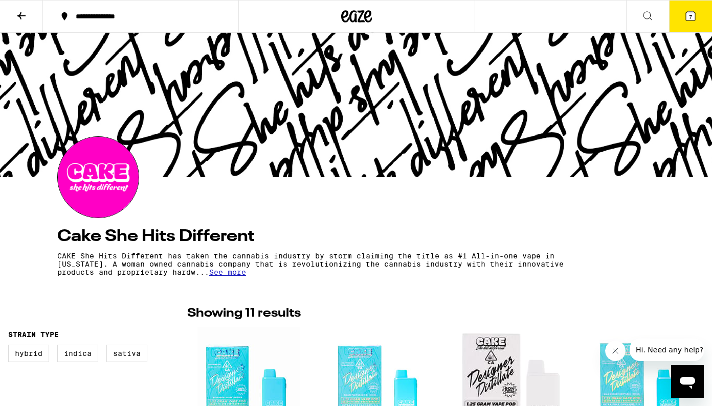
click at [14, 12] on button at bounding box center [21, 17] width 43 height 32
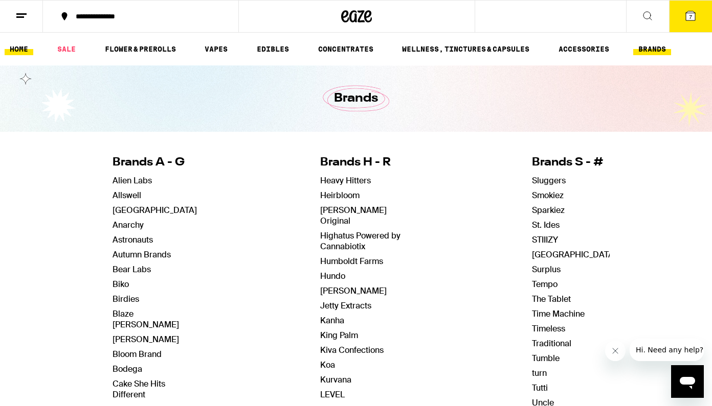
click at [18, 50] on link "HOME" at bounding box center [19, 49] width 29 height 12
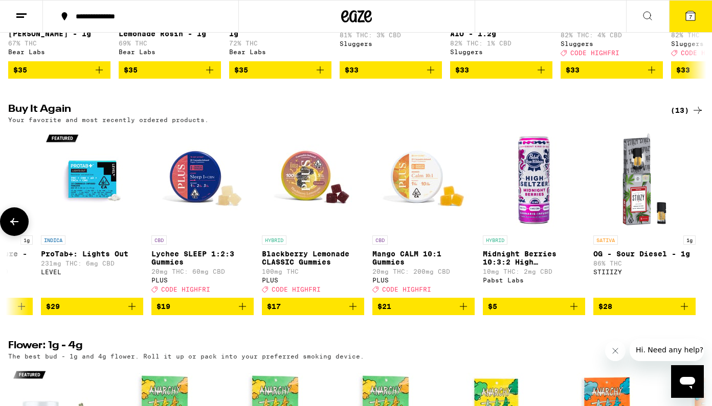
scroll to position [0, 740]
click at [652, 10] on icon at bounding box center [647, 16] width 12 height 12
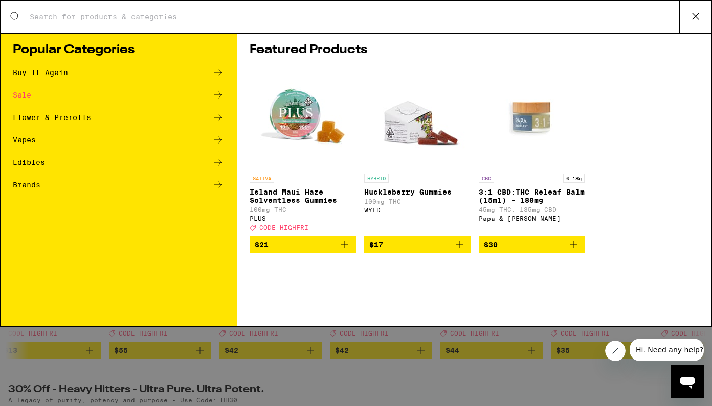
click at [202, 16] on input "Search for Products" at bounding box center [354, 16] width 650 height 9
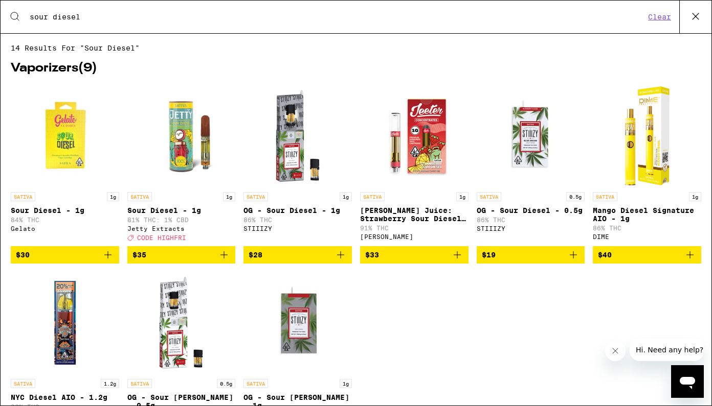
type input "sour diesel"
click at [694, 20] on icon at bounding box center [695, 16] width 15 height 15
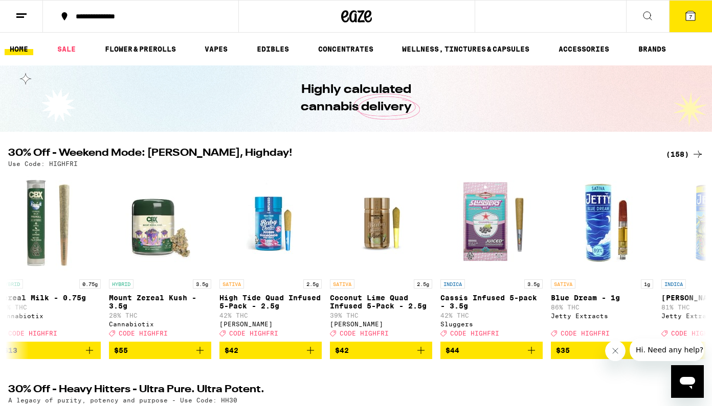
click at [689, 19] on span "7" at bounding box center [690, 17] width 3 height 6
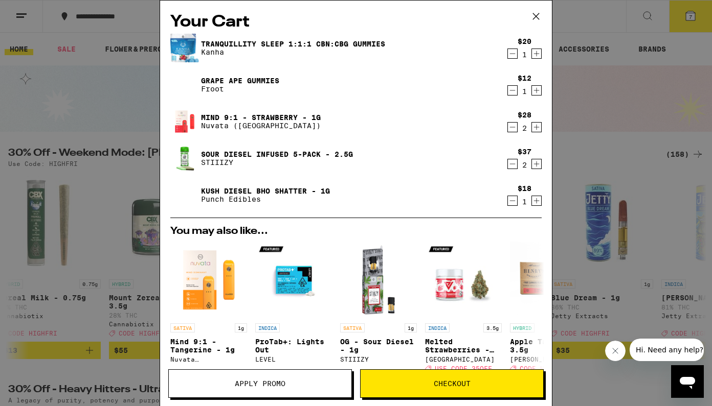
click at [287, 187] on link "Kush Diesel BHO Shatter - 1g" at bounding box center [265, 191] width 129 height 8
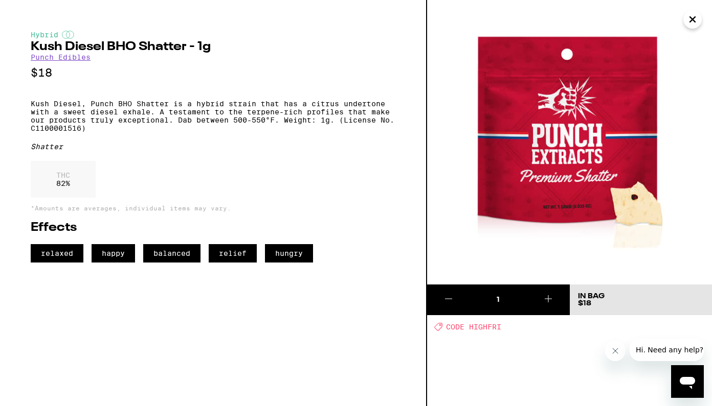
click at [691, 20] on icon "Close" at bounding box center [692, 19] width 12 height 15
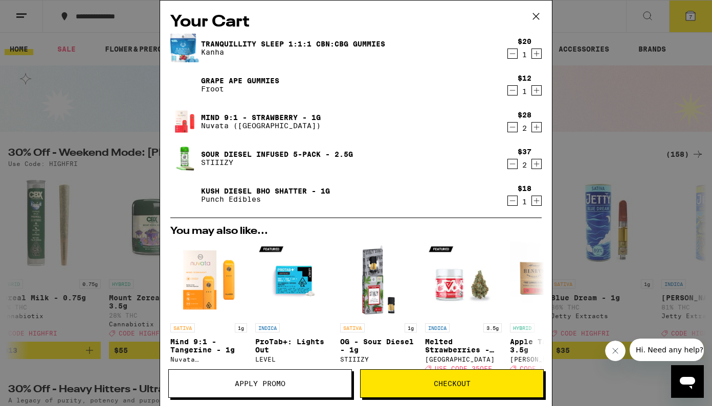
click at [203, 389] on button "Apply Promo" at bounding box center [260, 384] width 184 height 29
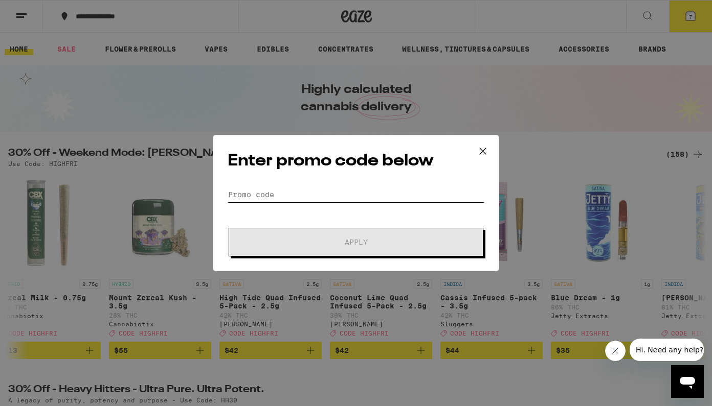
click at [286, 199] on input "Promo Code" at bounding box center [356, 194] width 257 height 15
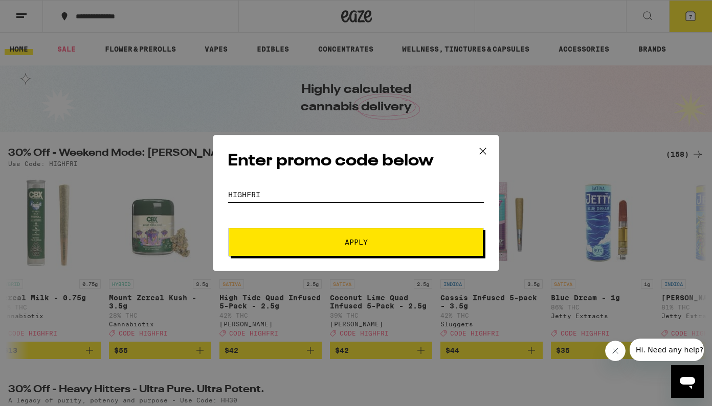
type input "highfri"
click at [321, 238] on button "Apply" at bounding box center [356, 242] width 255 height 29
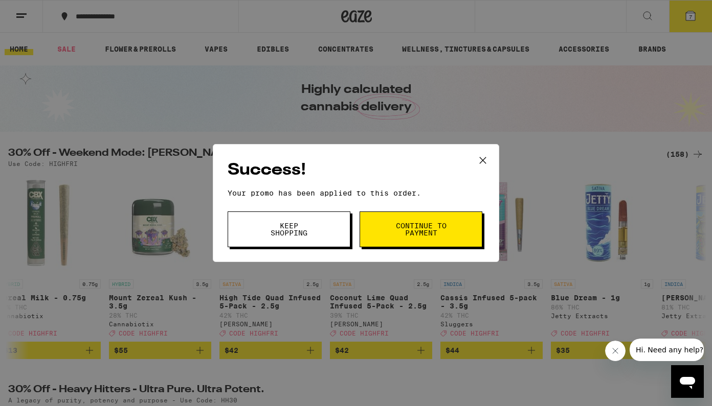
click at [414, 229] on span "Continue to payment" at bounding box center [421, 229] width 52 height 14
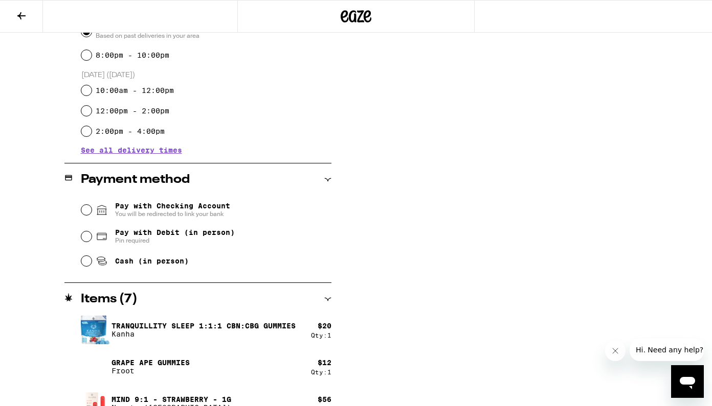
scroll to position [325, 0]
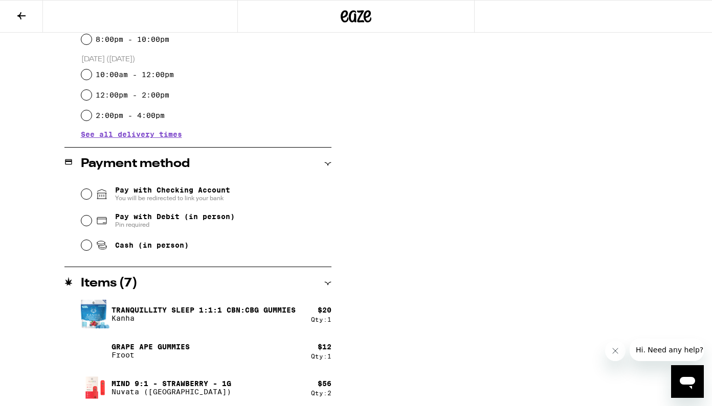
click at [78, 247] on div "Pay with Checking Account You will be redirected to link your bank Pay with Deb…" at bounding box center [197, 218] width 267 height 76
click at [85, 247] on input "Cash (in person)" at bounding box center [86, 245] width 10 height 10
radio input "true"
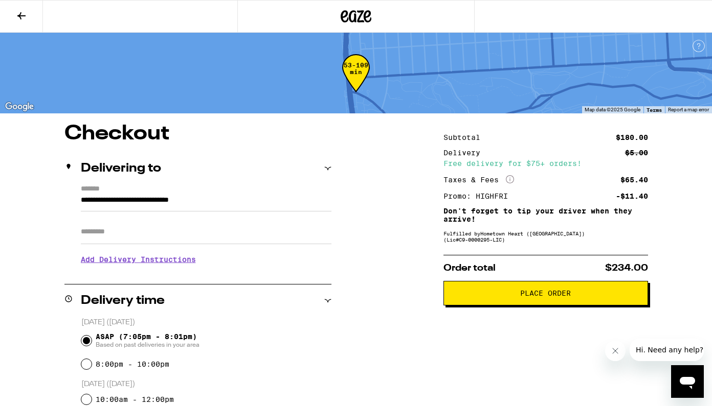
scroll to position [0, 0]
click at [100, 241] on input "Apt/Suite" at bounding box center [206, 232] width 251 height 25
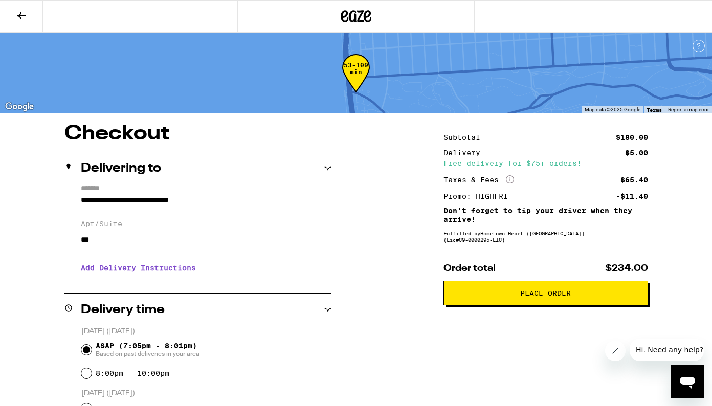
type input "***"
click at [567, 292] on button "Place Order" at bounding box center [545, 293] width 205 height 25
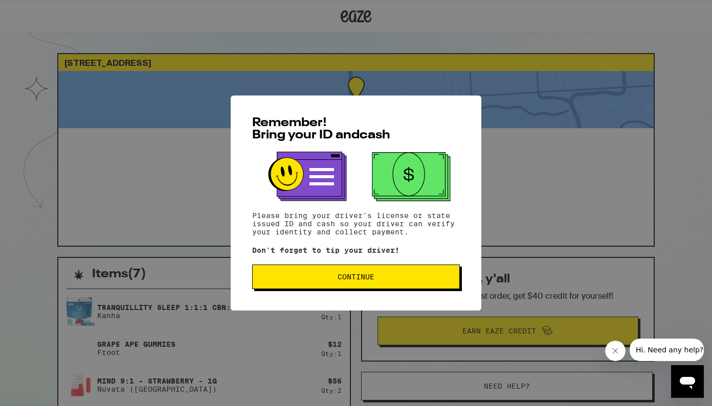
click at [360, 289] on button "Continue" at bounding box center [356, 277] width 208 height 25
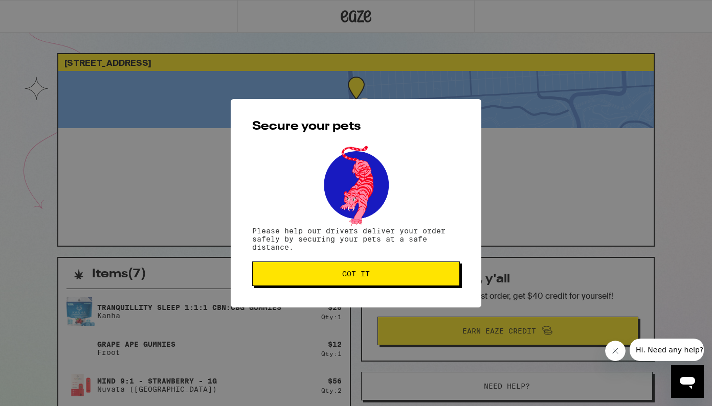
click at [352, 283] on button "Got it" at bounding box center [356, 274] width 208 height 25
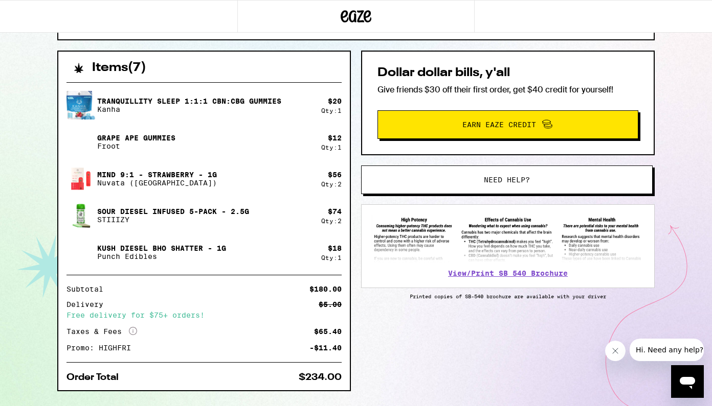
scroll to position [207, 0]
